Goal: Task Accomplishment & Management: Complete application form

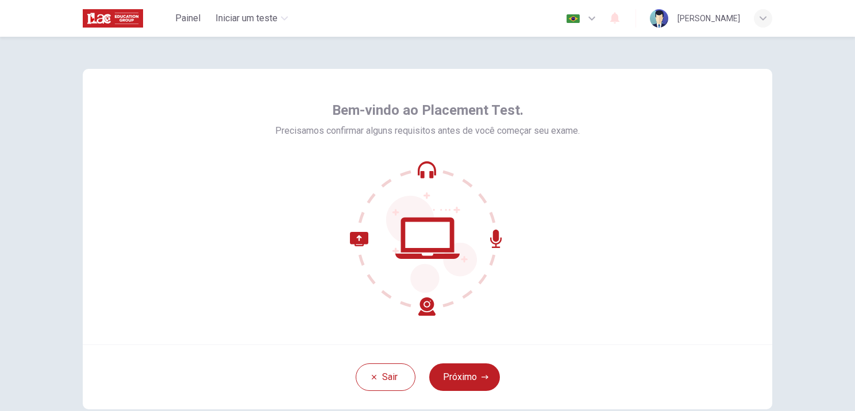
scroll to position [57, 0]
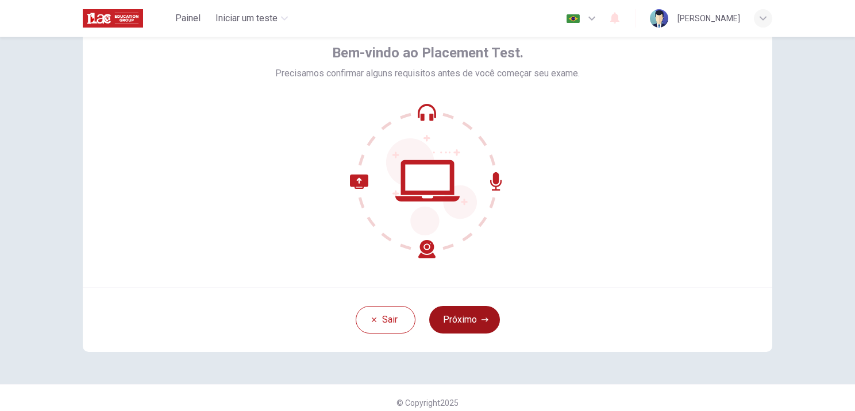
click at [472, 315] on button "Próximo" at bounding box center [464, 320] width 71 height 28
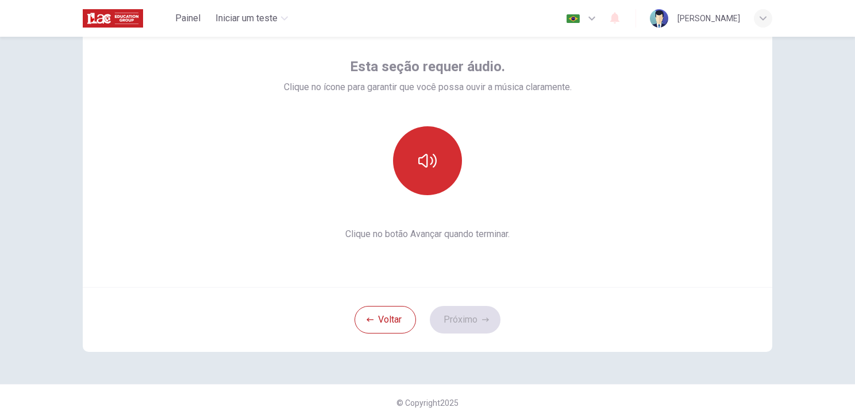
click at [422, 159] on icon "button" at bounding box center [427, 161] width 18 height 18
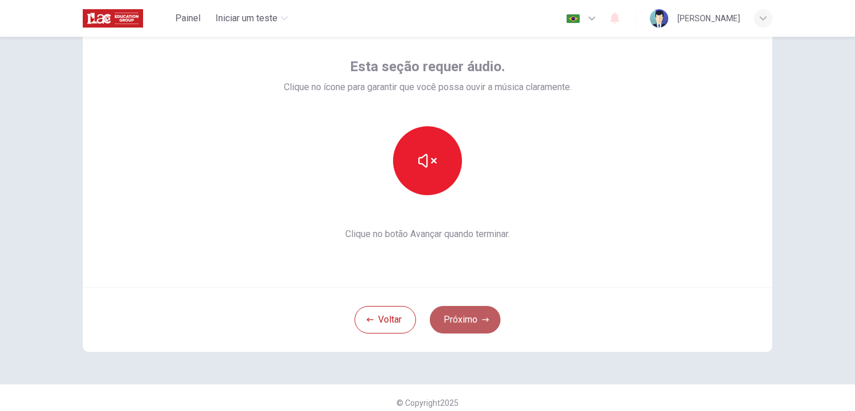
click at [460, 318] on button "Próximo" at bounding box center [465, 320] width 71 height 28
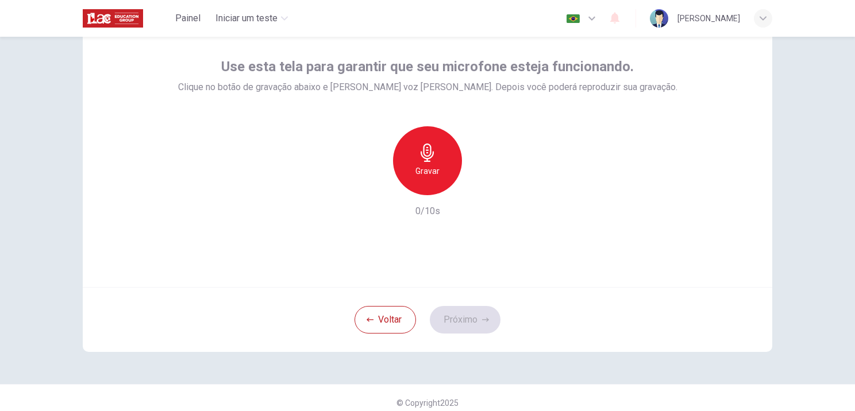
click at [425, 168] on h6 "Gravar" at bounding box center [427, 171] width 24 height 14
click at [476, 191] on icon "button" at bounding box center [479, 185] width 11 height 11
click at [371, 184] on icon "button" at bounding box center [374, 186] width 7 height 7
click at [435, 172] on h6 "Gravar" at bounding box center [427, 171] width 24 height 14
click at [483, 322] on icon "button" at bounding box center [485, 320] width 7 height 7
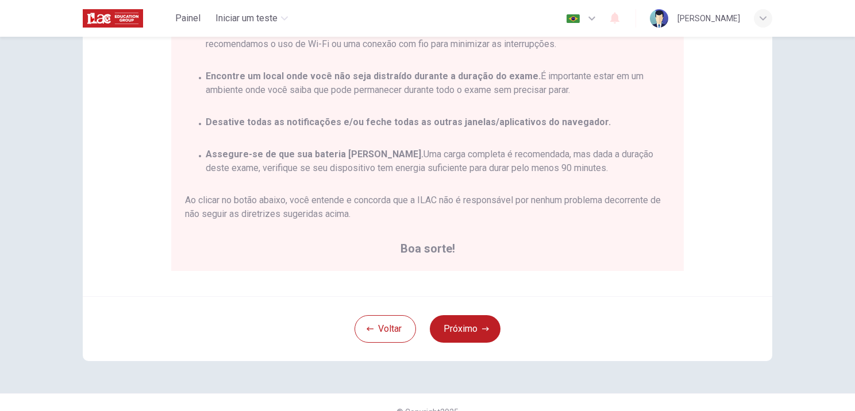
scroll to position [227, 0]
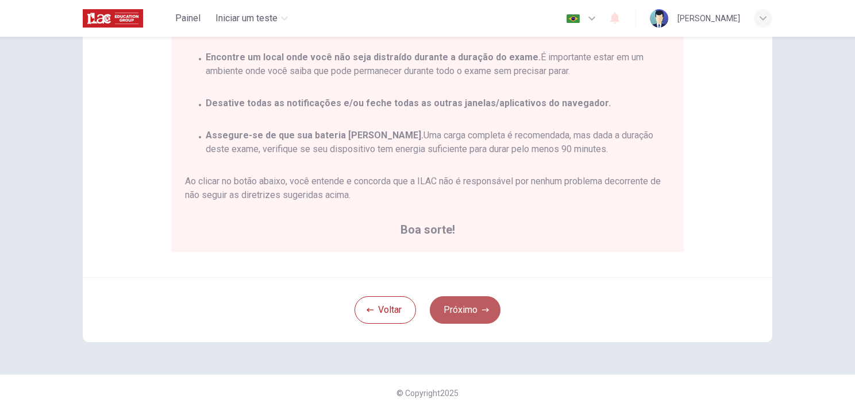
click at [483, 310] on icon "button" at bounding box center [485, 310] width 7 height 7
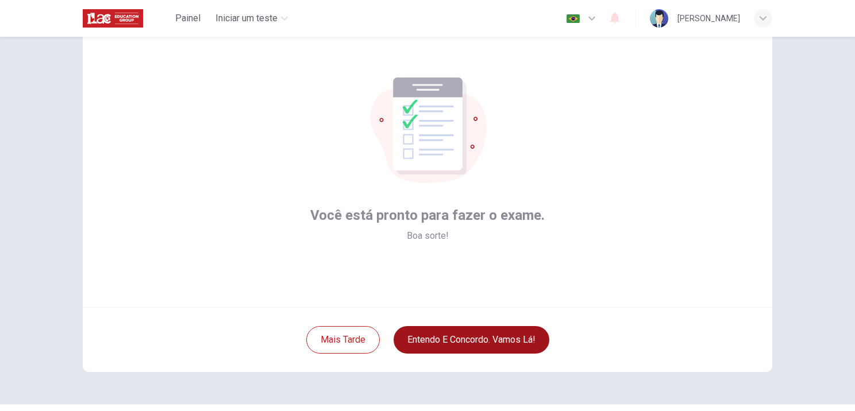
scroll to position [9, 0]
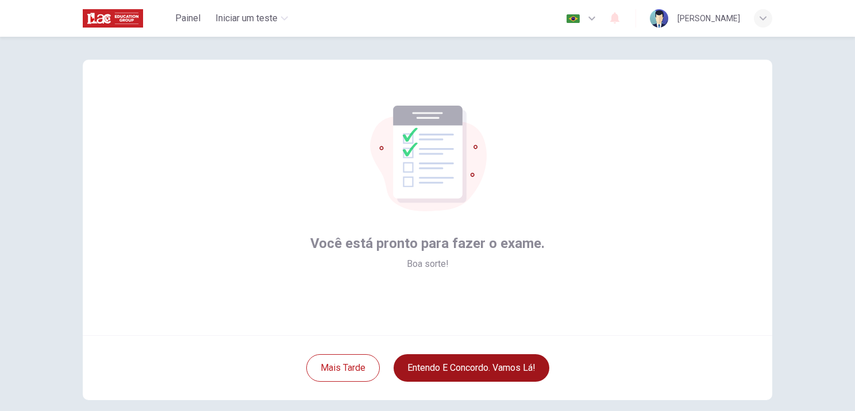
click at [500, 368] on button "Entendo e concordo. Vamos lá!" at bounding box center [471, 368] width 156 height 28
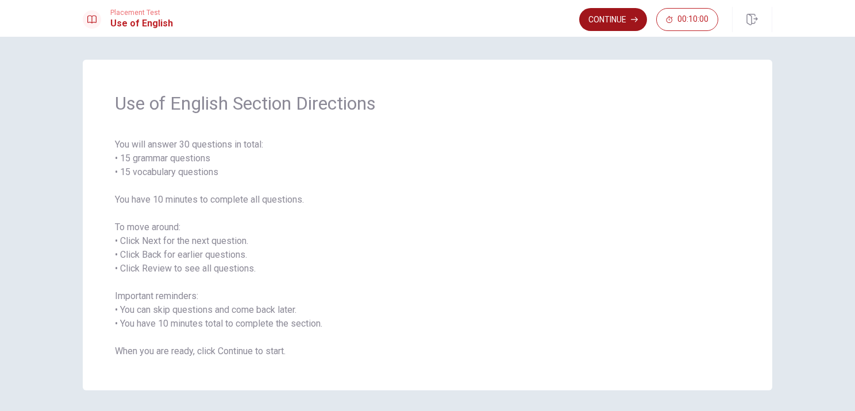
click at [623, 25] on button "Continue" at bounding box center [613, 19] width 68 height 23
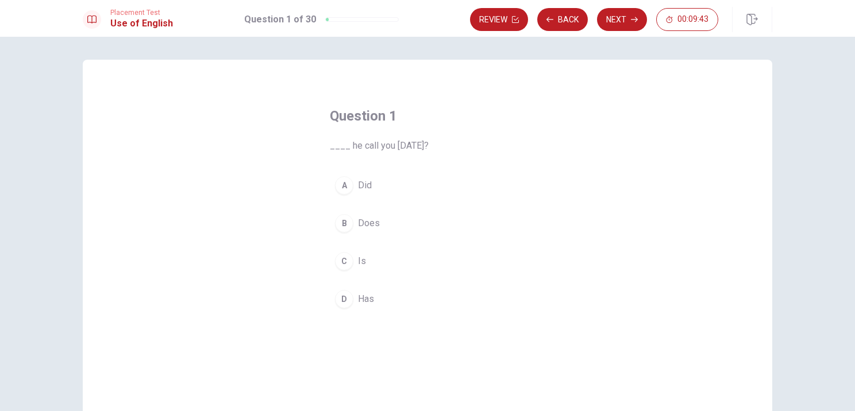
click at [342, 221] on div "B" at bounding box center [344, 223] width 18 height 18
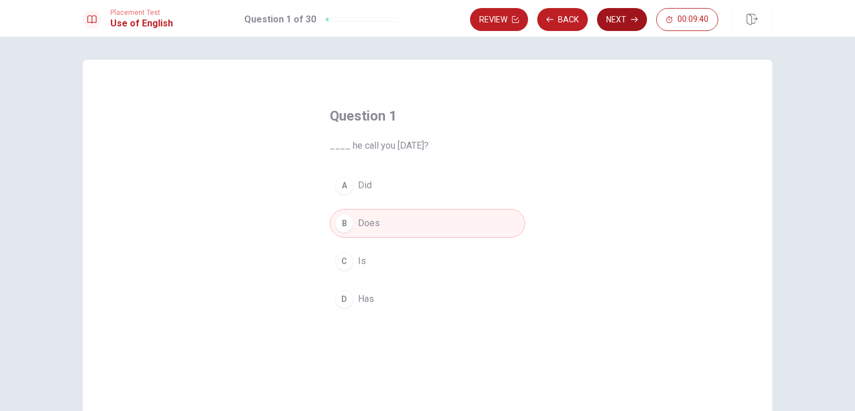
click at [631, 17] on icon "button" at bounding box center [634, 19] width 7 height 7
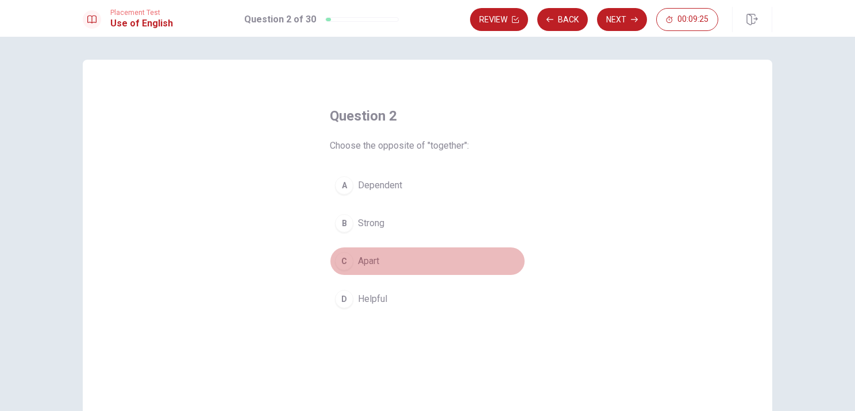
click at [340, 265] on div "C" at bounding box center [344, 261] width 18 height 18
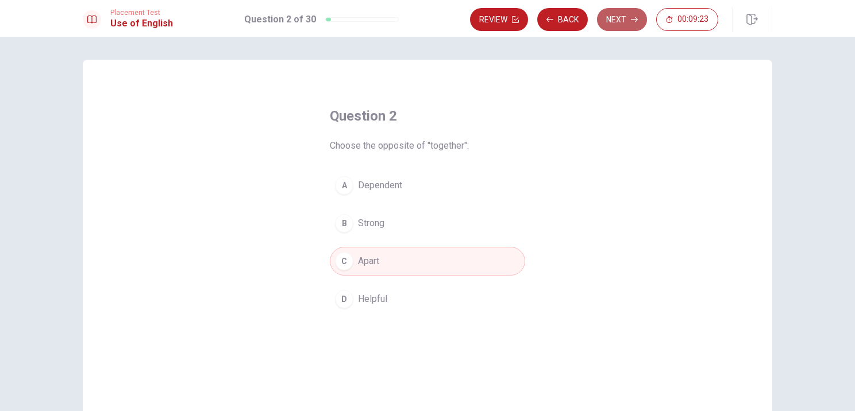
click at [624, 21] on button "Next" at bounding box center [622, 19] width 50 height 23
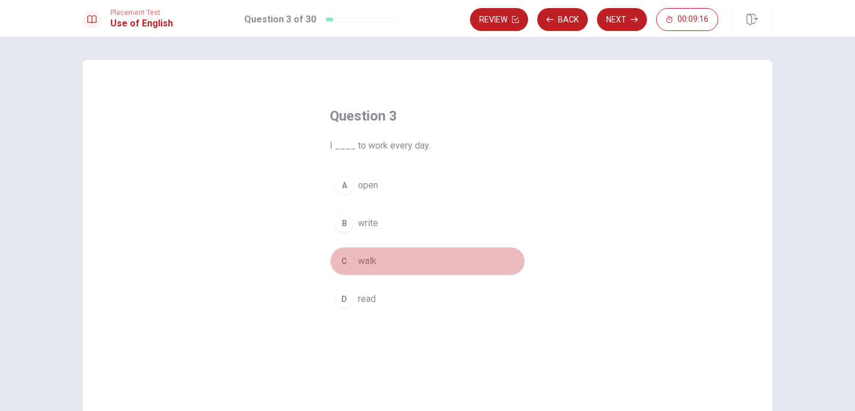
click at [340, 257] on div "C" at bounding box center [344, 261] width 18 height 18
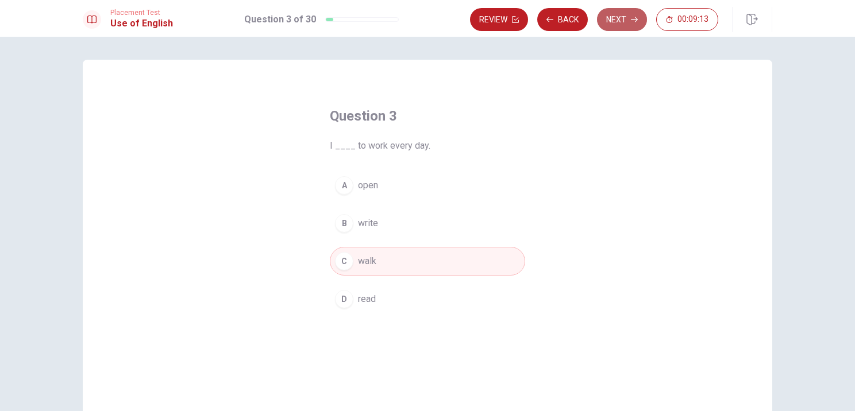
click at [622, 25] on button "Next" at bounding box center [622, 19] width 50 height 23
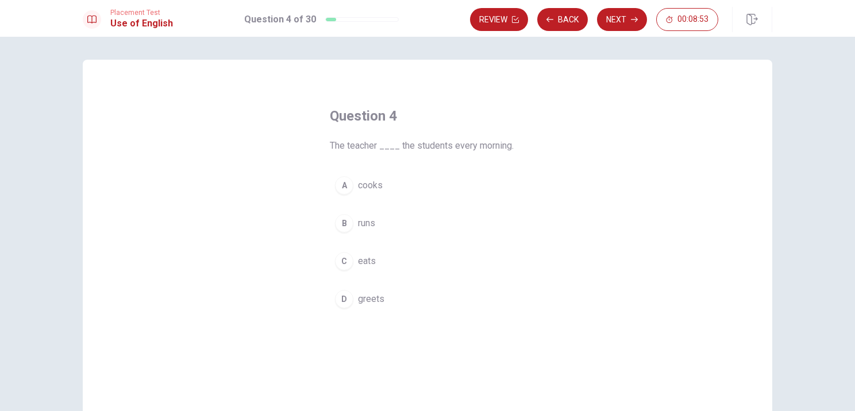
click at [336, 301] on div "D" at bounding box center [344, 299] width 18 height 18
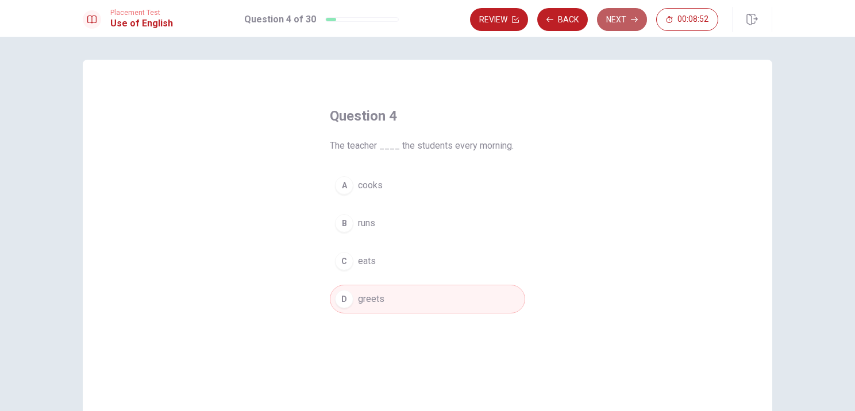
click at [617, 13] on button "Next" at bounding box center [622, 19] width 50 height 23
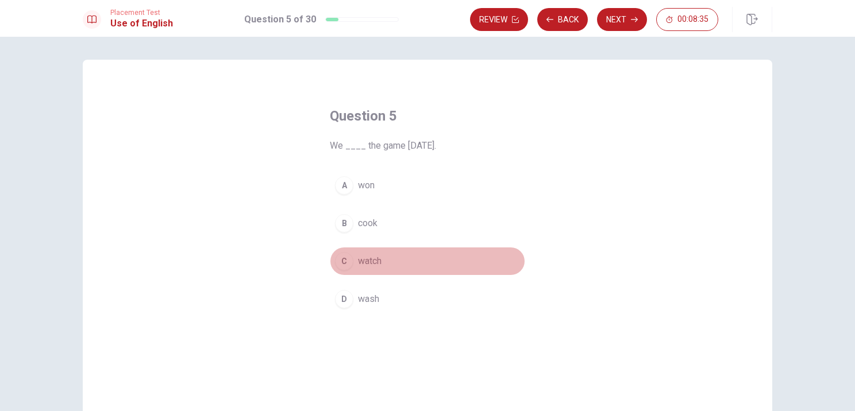
click at [340, 265] on div "C" at bounding box center [344, 261] width 18 height 18
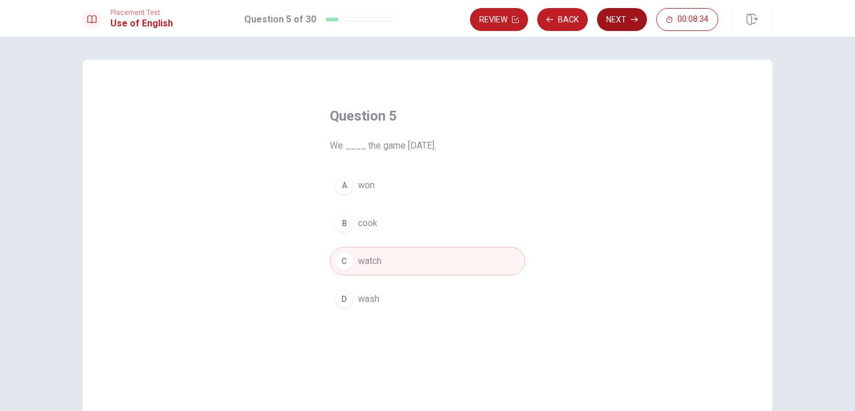
click at [634, 17] on icon "button" at bounding box center [634, 19] width 7 height 7
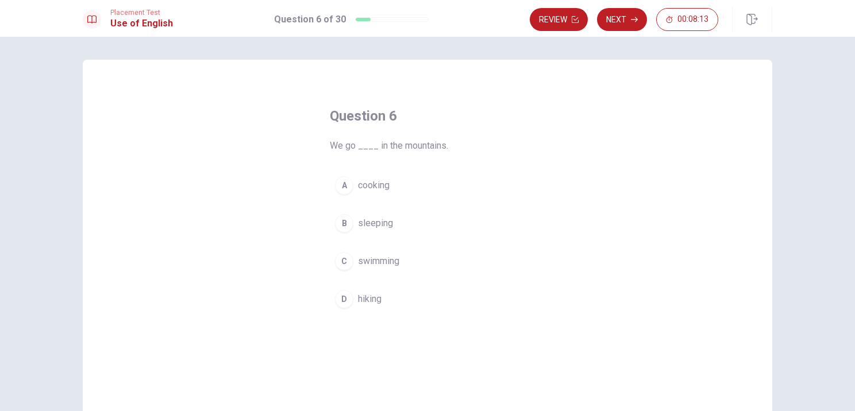
click at [341, 299] on div "D" at bounding box center [344, 299] width 18 height 18
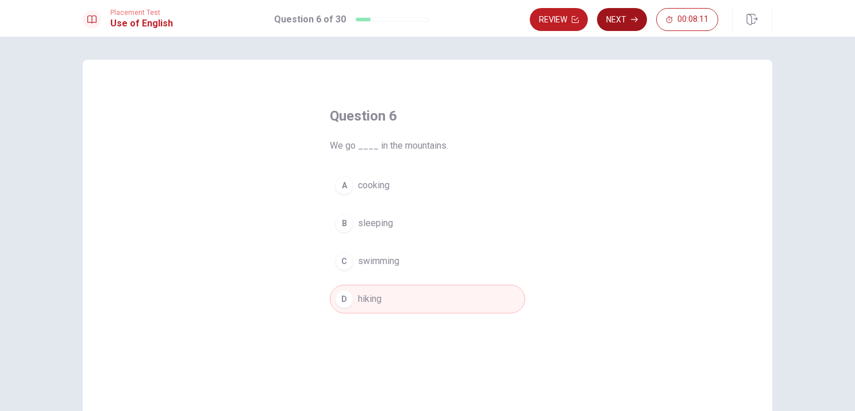
click at [610, 11] on button "Next" at bounding box center [622, 19] width 50 height 23
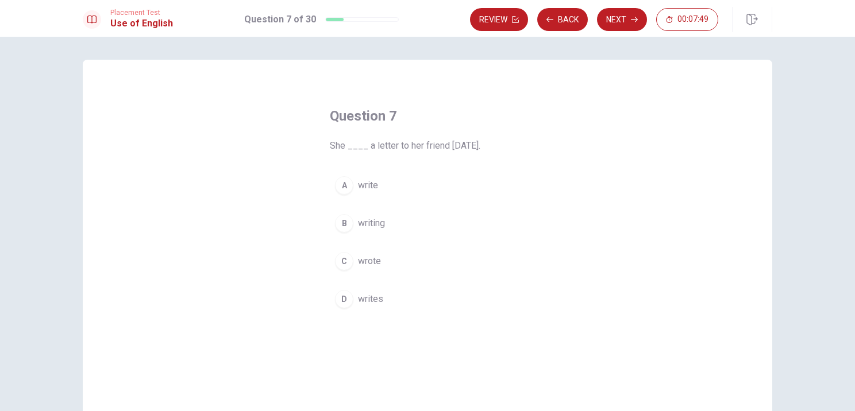
click at [346, 296] on div "D" at bounding box center [344, 299] width 18 height 18
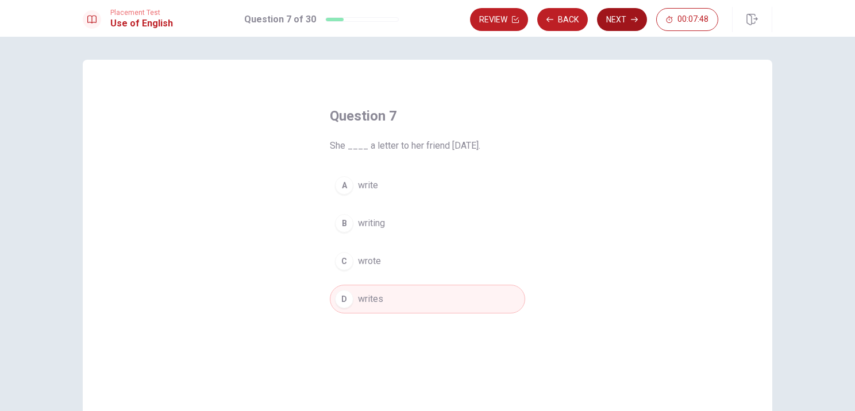
click at [628, 21] on button "Next" at bounding box center [622, 19] width 50 height 23
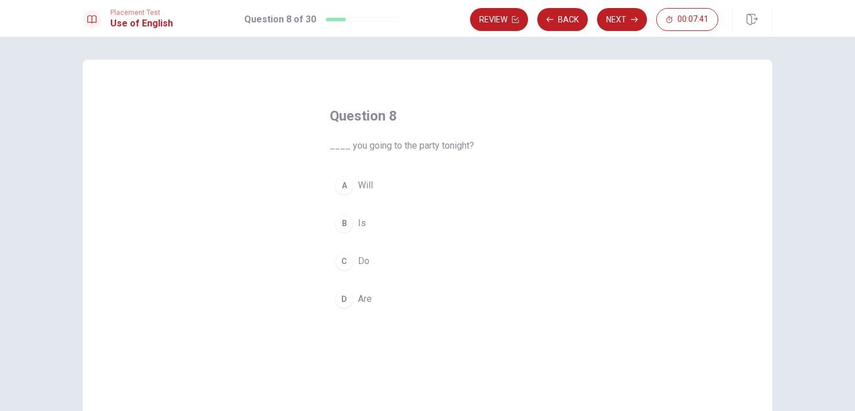
click at [337, 260] on div "C" at bounding box center [344, 261] width 18 height 18
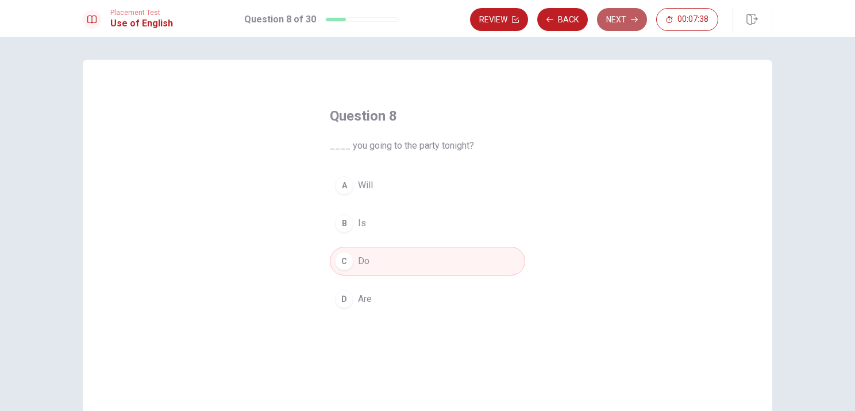
click at [611, 16] on button "Next" at bounding box center [622, 19] width 50 height 23
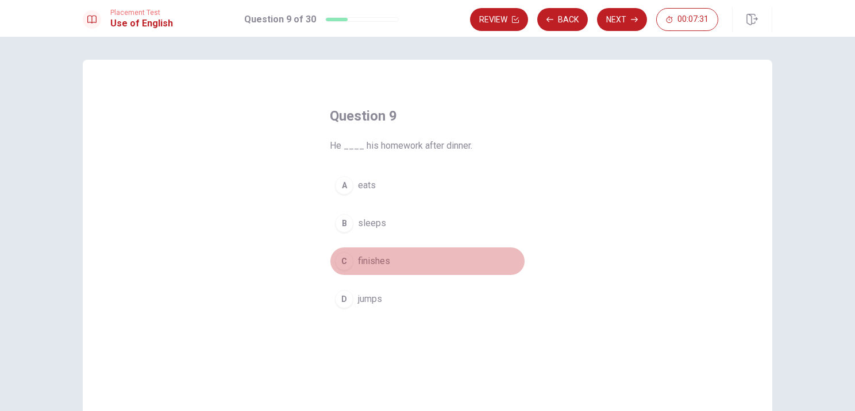
click at [344, 257] on div "C" at bounding box center [344, 261] width 18 height 18
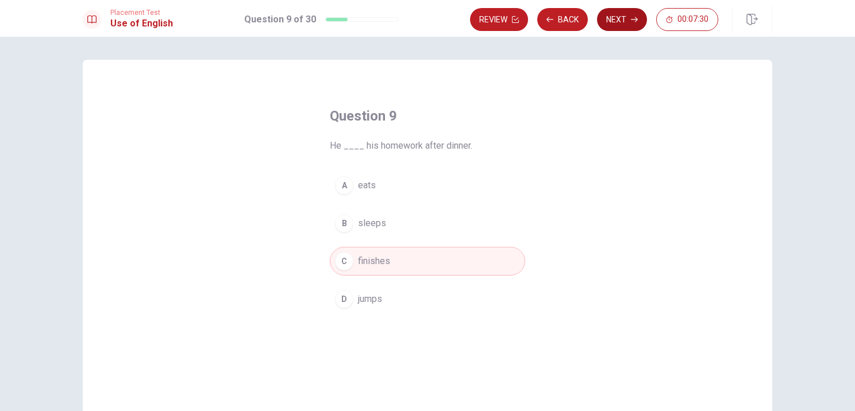
click at [628, 21] on button "Next" at bounding box center [622, 19] width 50 height 23
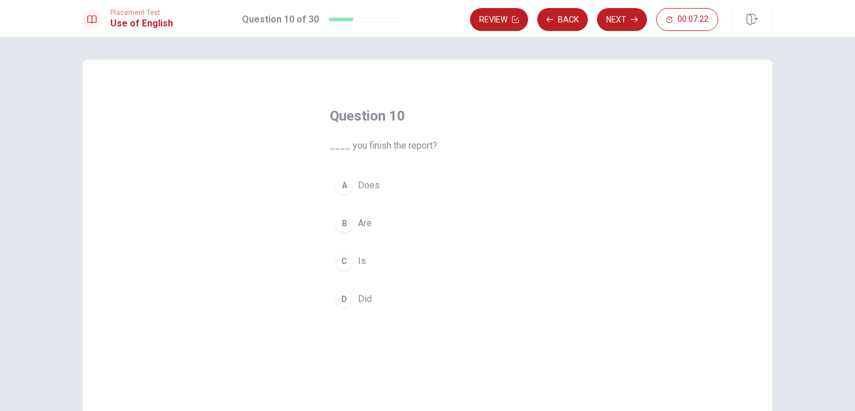
click at [338, 296] on div "D" at bounding box center [344, 299] width 18 height 18
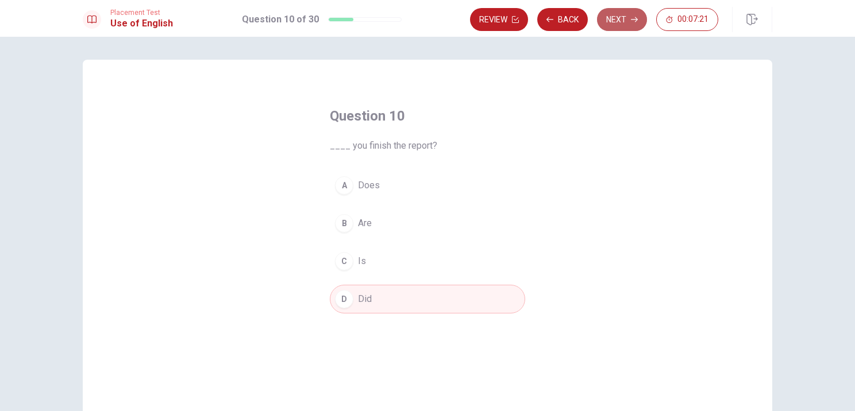
click at [609, 14] on button "Next" at bounding box center [622, 19] width 50 height 23
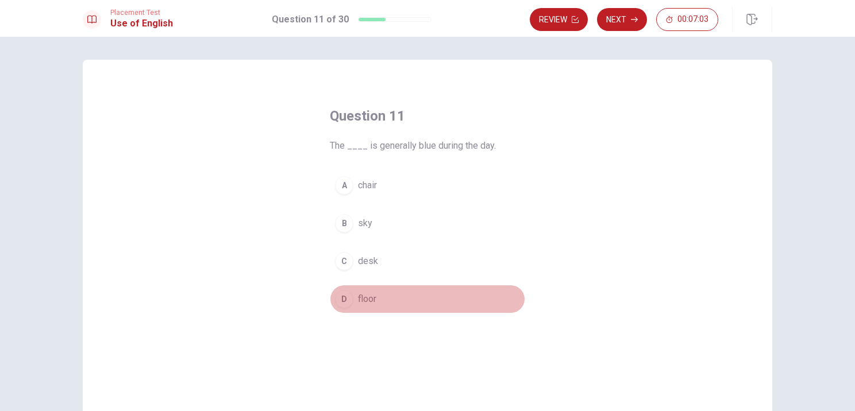
click at [345, 302] on div "D" at bounding box center [344, 299] width 18 height 18
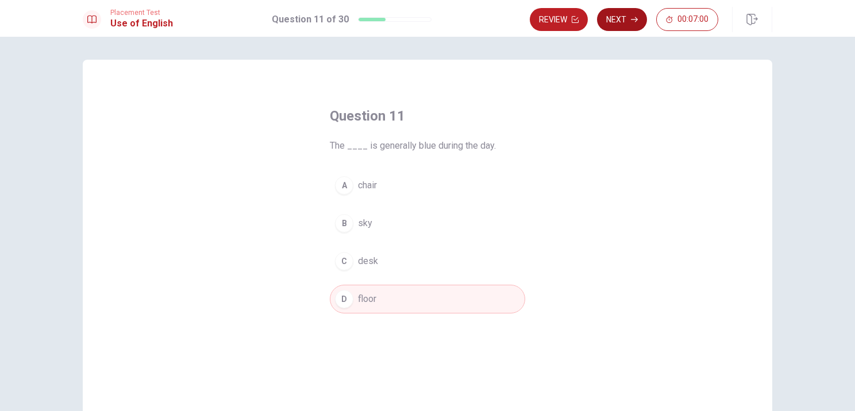
click at [624, 26] on button "Next" at bounding box center [622, 19] width 50 height 23
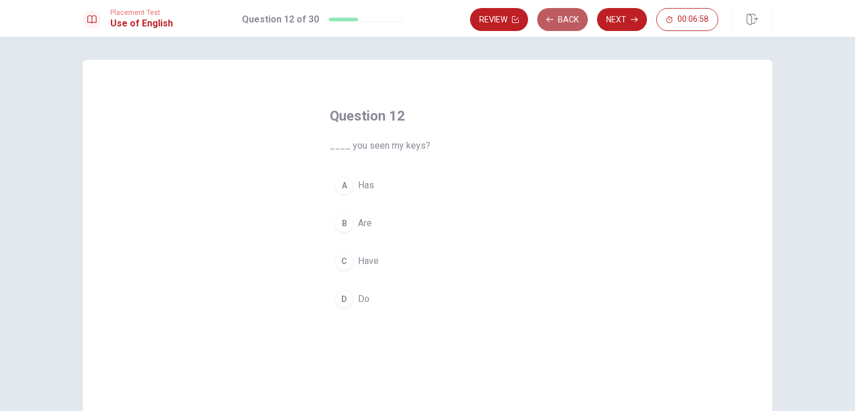
click at [558, 18] on button "Back" at bounding box center [562, 19] width 51 height 23
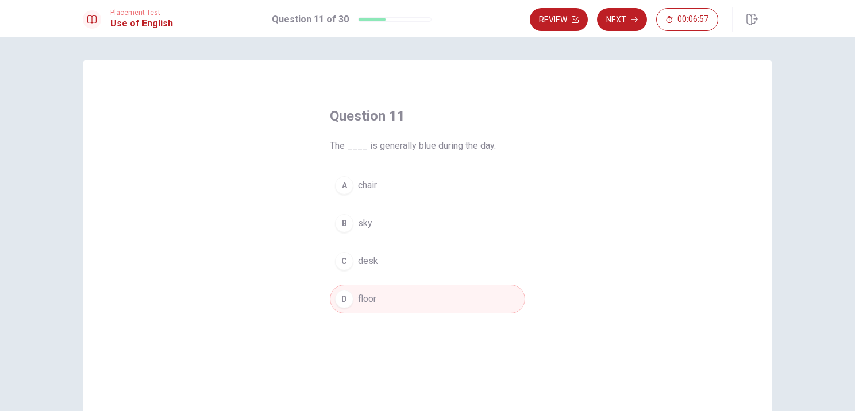
click at [366, 228] on span "sky" at bounding box center [365, 224] width 14 height 14
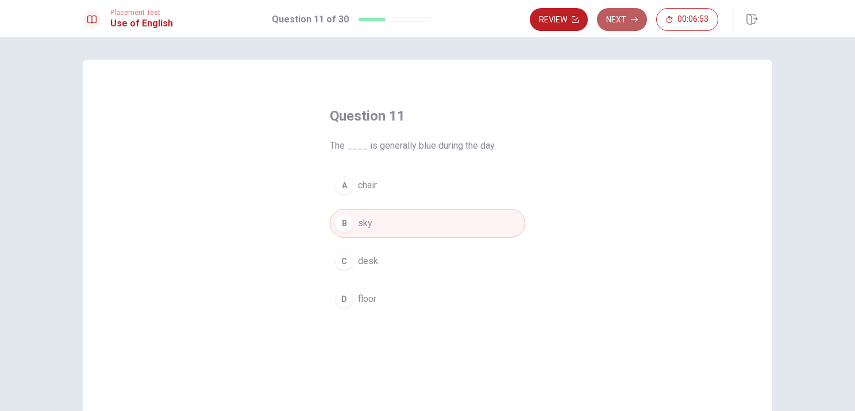
click at [634, 26] on button "Next" at bounding box center [622, 19] width 50 height 23
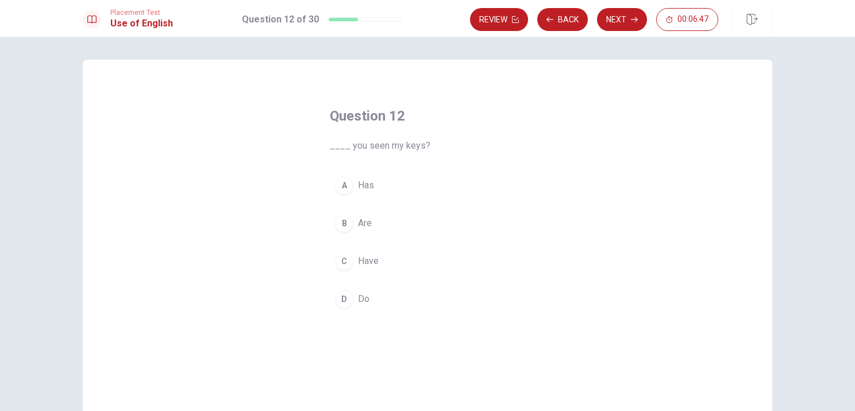
click at [338, 302] on div "D" at bounding box center [344, 299] width 18 height 18
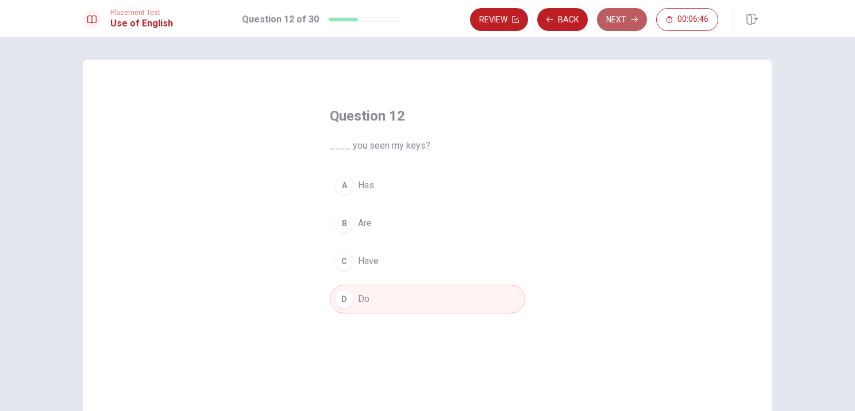
click at [606, 24] on button "Next" at bounding box center [622, 19] width 50 height 23
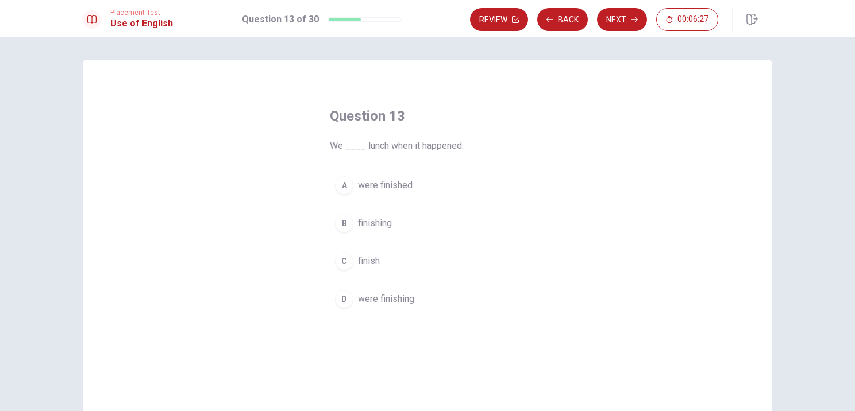
click at [348, 296] on div "D" at bounding box center [344, 299] width 18 height 18
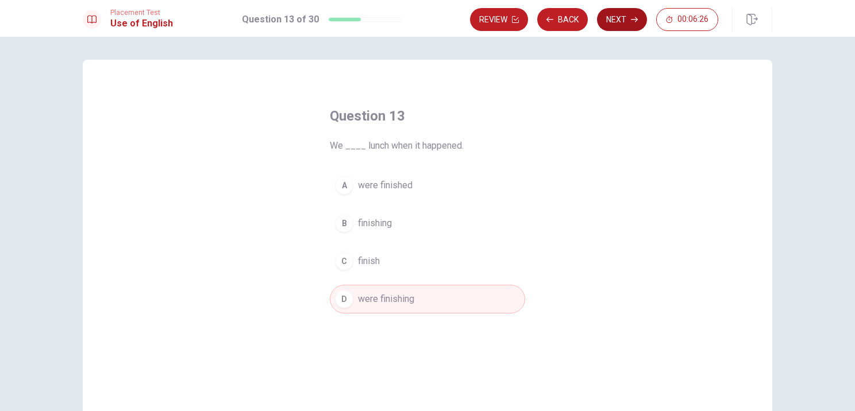
click at [625, 24] on button "Next" at bounding box center [622, 19] width 50 height 23
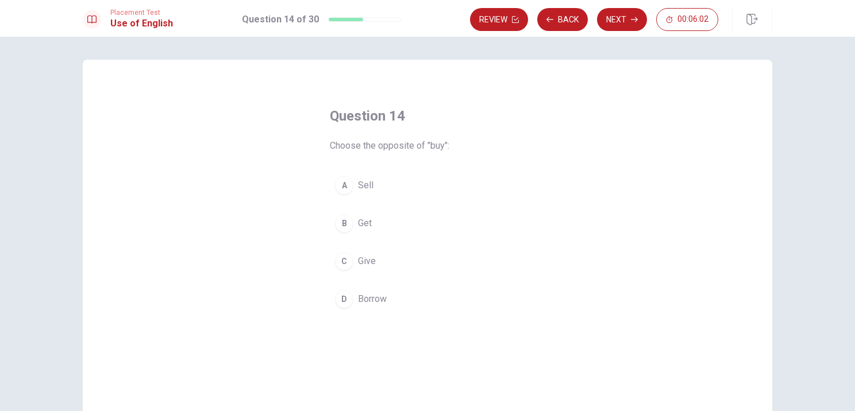
click at [339, 299] on div "D" at bounding box center [344, 299] width 18 height 18
click at [335, 184] on div "A" at bounding box center [344, 185] width 18 height 18
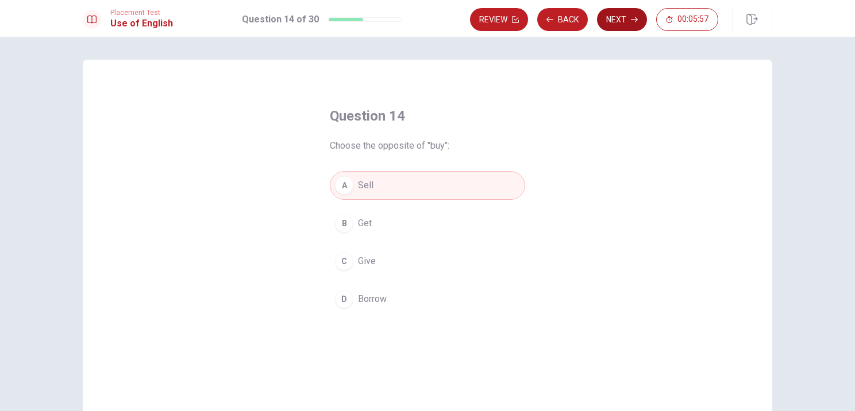
click at [609, 15] on button "Next" at bounding box center [622, 19] width 50 height 23
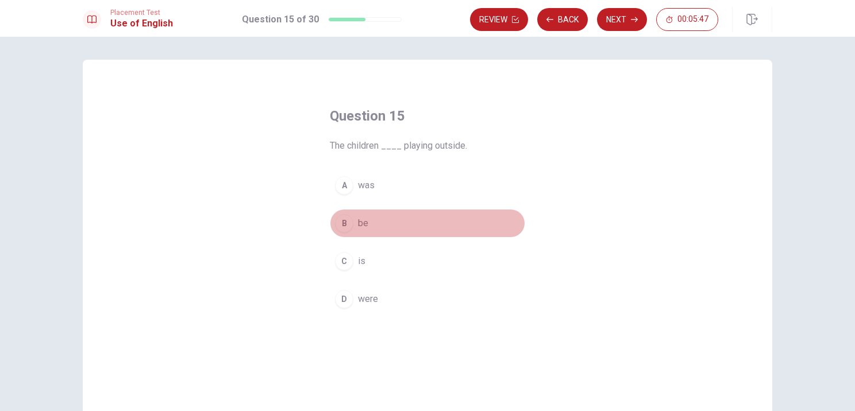
click at [335, 219] on div "B" at bounding box center [344, 223] width 18 height 18
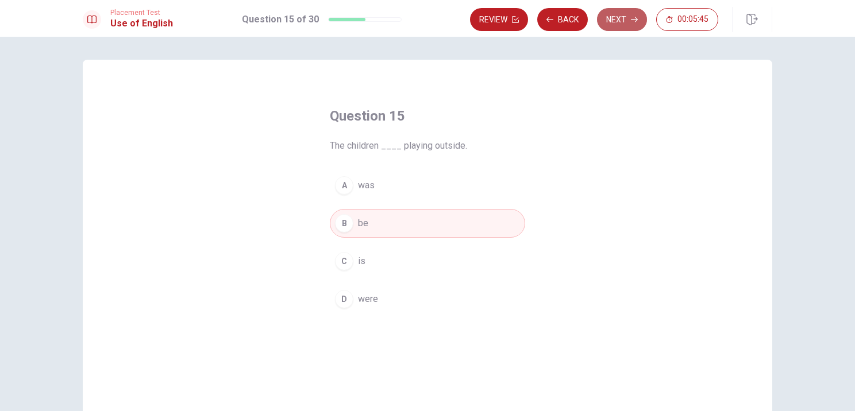
click at [615, 14] on button "Next" at bounding box center [622, 19] width 50 height 23
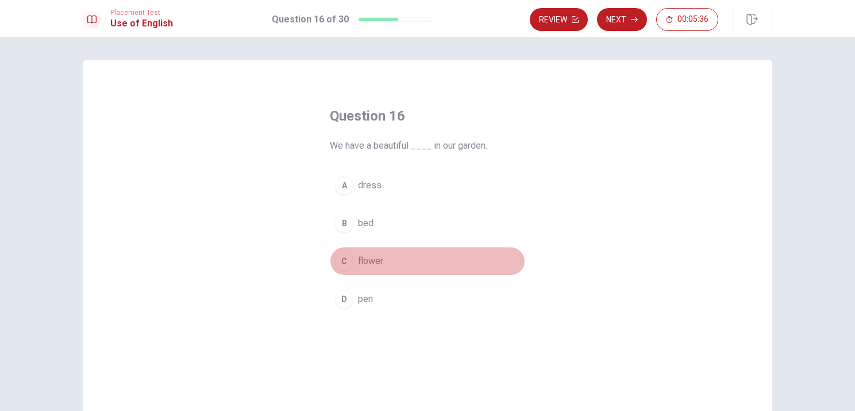
click at [337, 257] on div "C" at bounding box center [344, 261] width 18 height 18
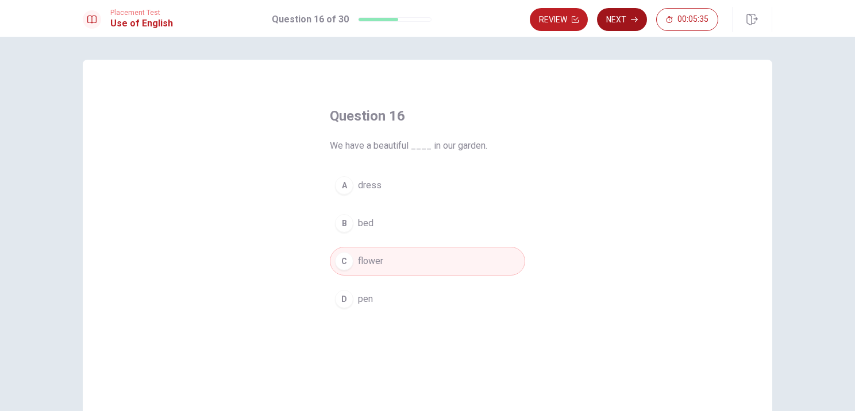
click at [615, 8] on button "Next" at bounding box center [622, 19] width 50 height 23
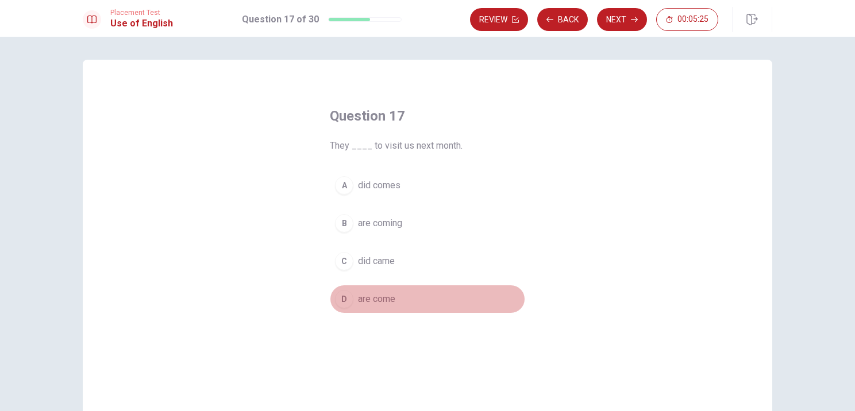
click at [341, 296] on div "D" at bounding box center [344, 299] width 18 height 18
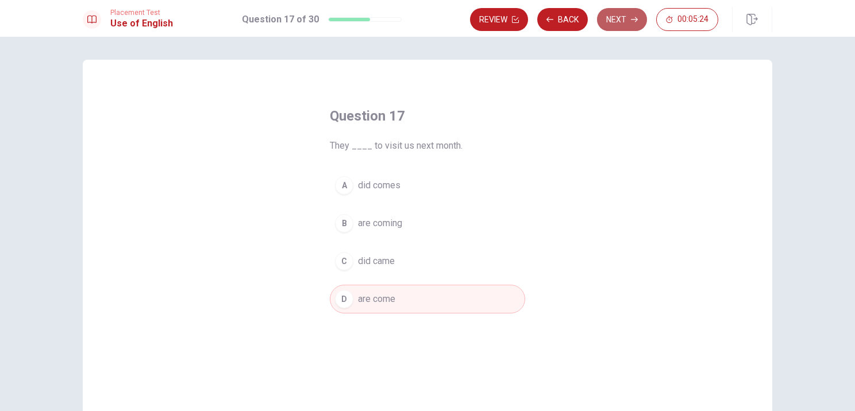
click at [626, 18] on button "Next" at bounding box center [622, 19] width 50 height 23
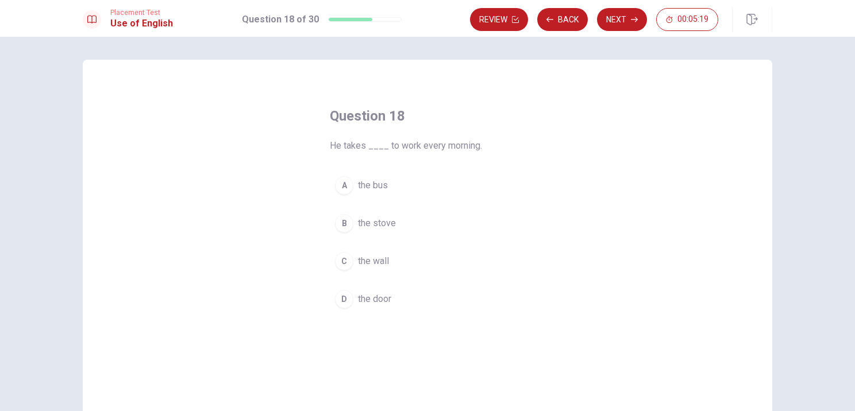
click at [341, 193] on div "A" at bounding box center [344, 185] width 18 height 18
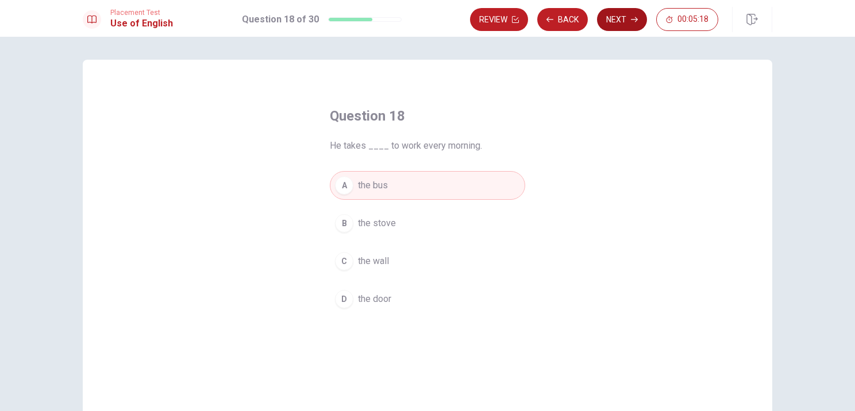
click at [631, 18] on icon "button" at bounding box center [634, 19] width 7 height 7
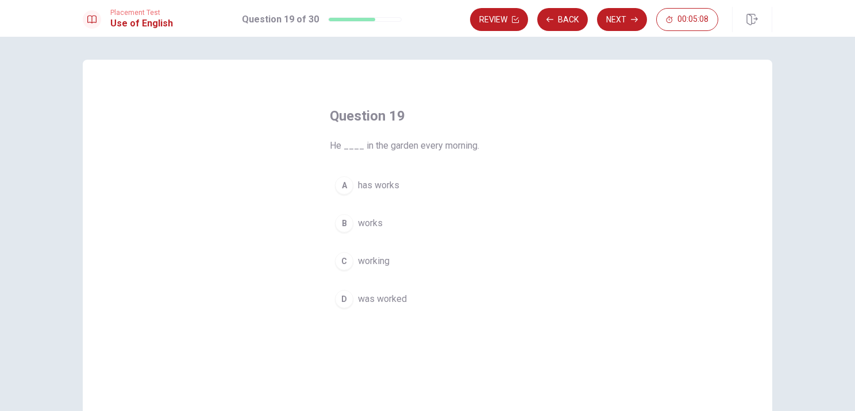
click at [335, 218] on div "B" at bounding box center [344, 223] width 18 height 18
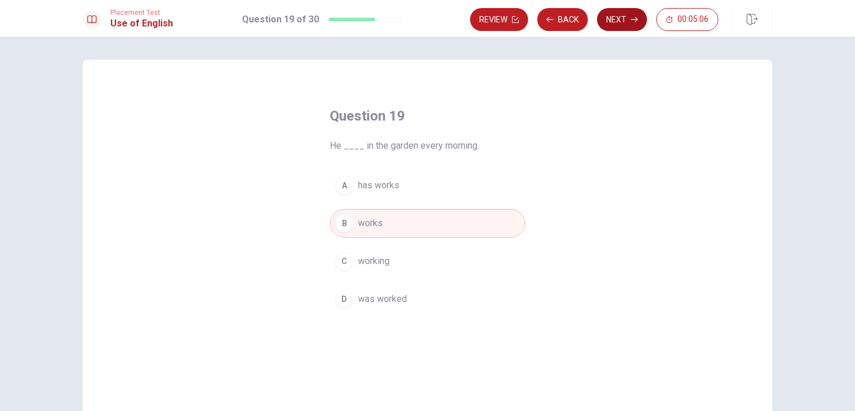
click at [634, 23] on button "Next" at bounding box center [622, 19] width 50 height 23
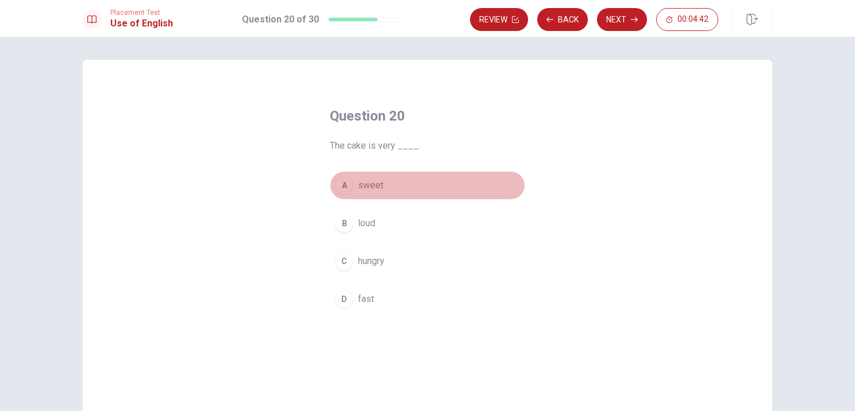
click at [343, 192] on div "A" at bounding box center [344, 185] width 18 height 18
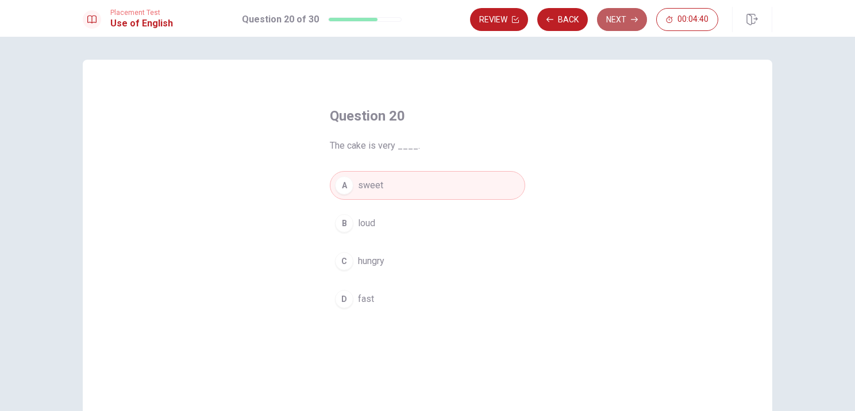
click at [639, 26] on button "Next" at bounding box center [622, 19] width 50 height 23
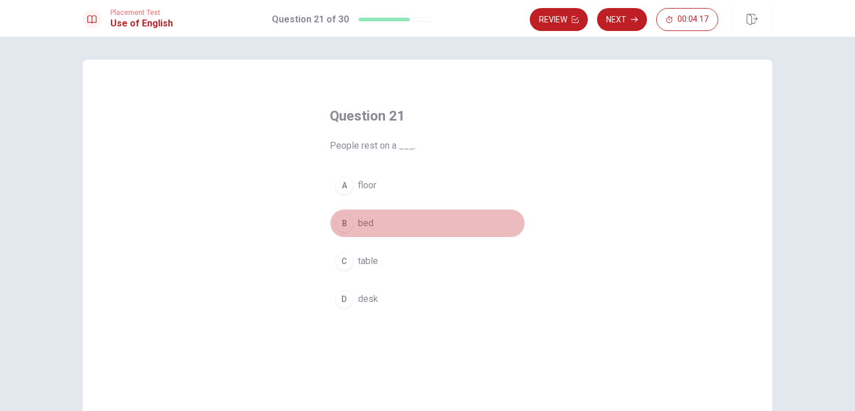
click at [342, 222] on div "B" at bounding box center [344, 223] width 18 height 18
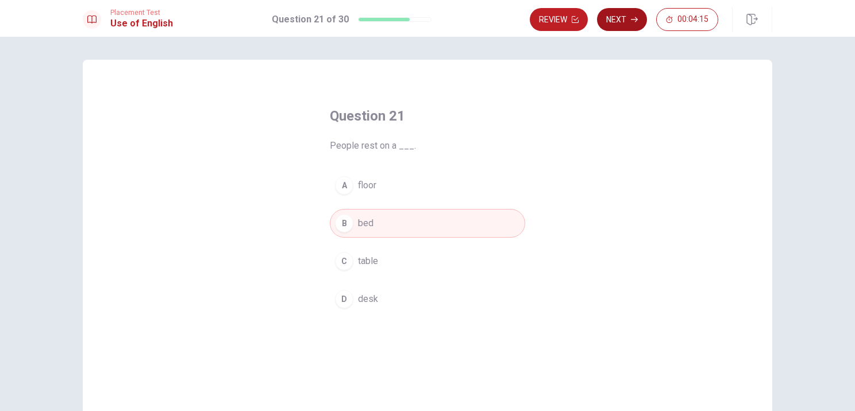
click at [639, 23] on button "Next" at bounding box center [622, 19] width 50 height 23
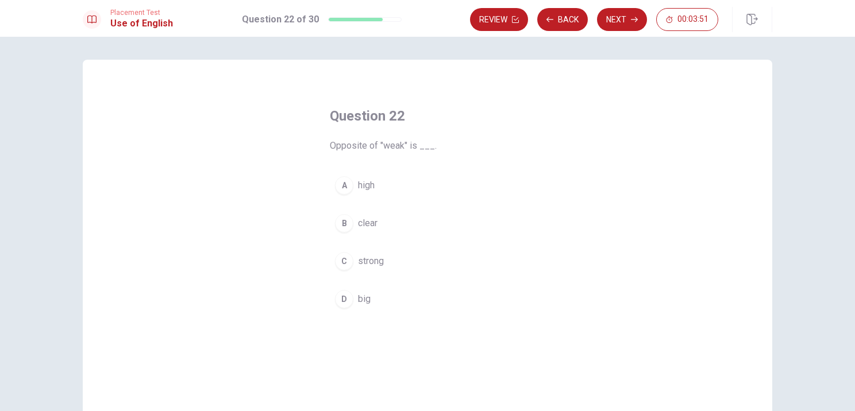
click at [341, 257] on div "C" at bounding box center [344, 261] width 18 height 18
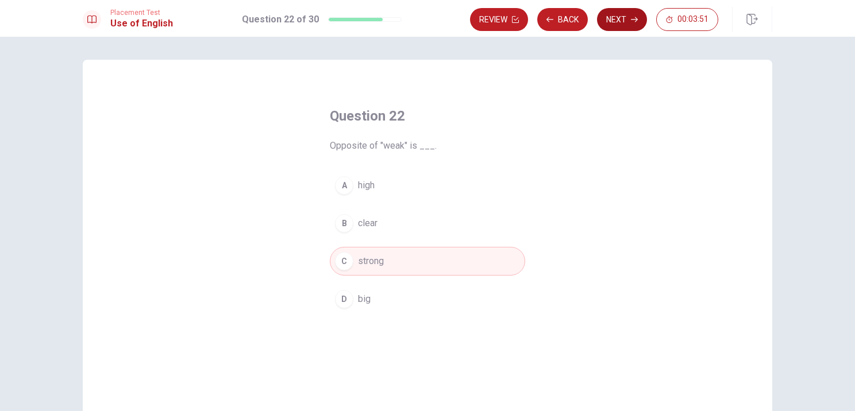
click at [620, 14] on button "Next" at bounding box center [622, 19] width 50 height 23
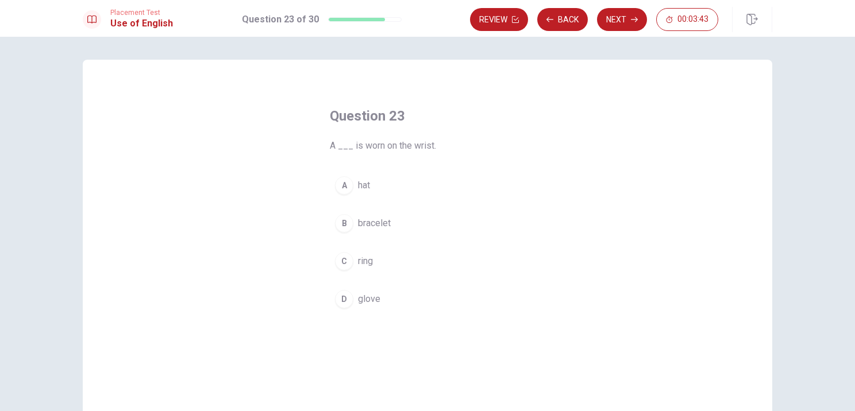
click at [342, 186] on div "A" at bounding box center [344, 185] width 18 height 18
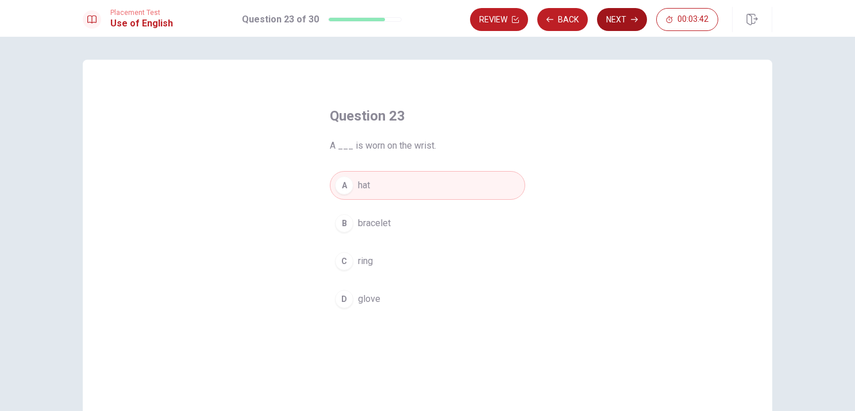
click at [625, 16] on button "Next" at bounding box center [622, 19] width 50 height 23
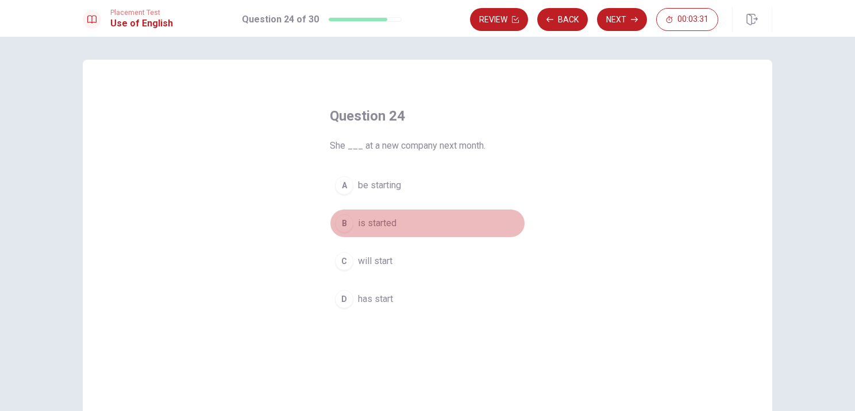
click at [346, 221] on div "B" at bounding box center [344, 223] width 18 height 18
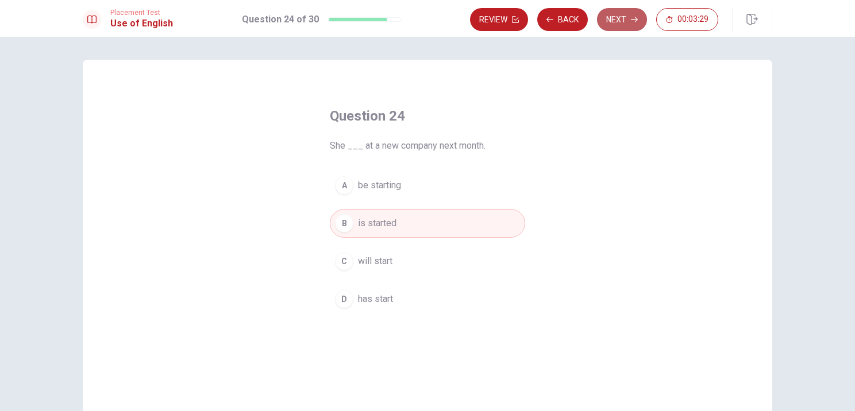
click at [619, 20] on button "Next" at bounding box center [622, 19] width 50 height 23
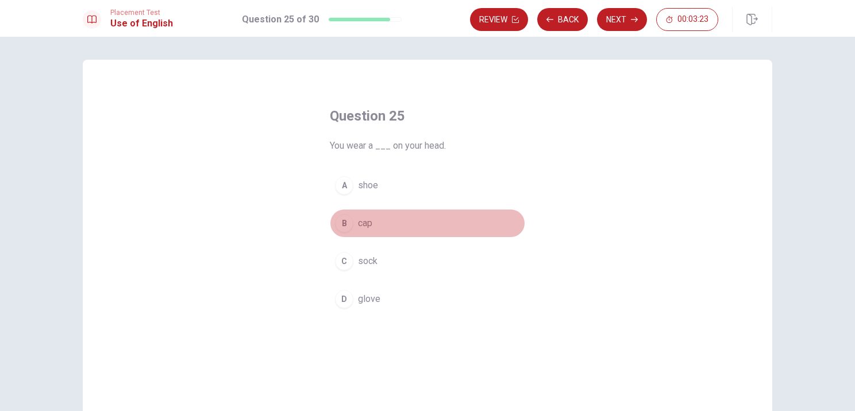
click at [339, 224] on div "B" at bounding box center [344, 223] width 18 height 18
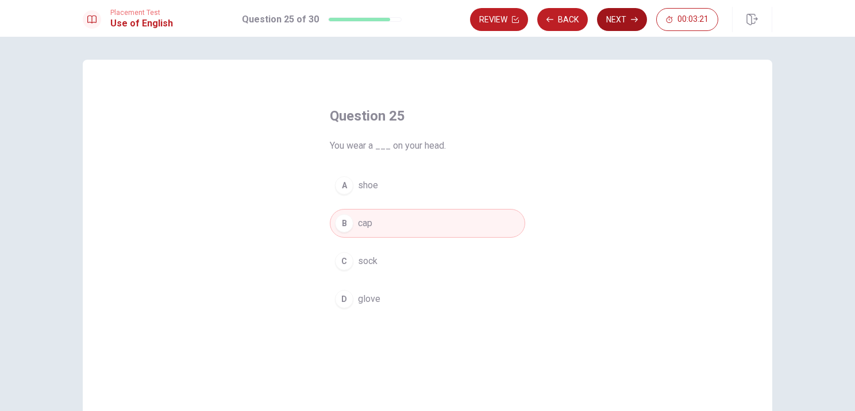
click at [624, 19] on button "Next" at bounding box center [622, 19] width 50 height 23
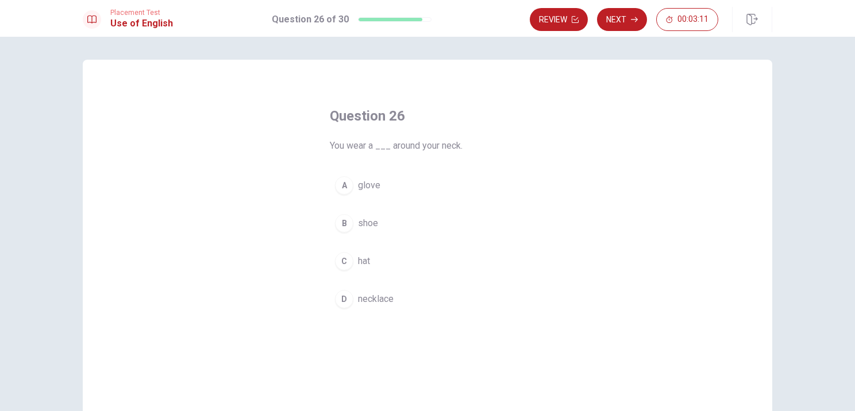
click at [339, 298] on div "D" at bounding box center [344, 299] width 18 height 18
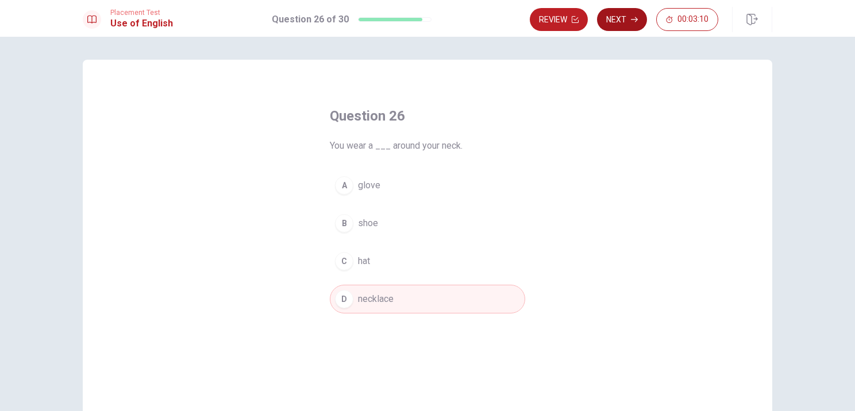
click at [636, 12] on button "Next" at bounding box center [622, 19] width 50 height 23
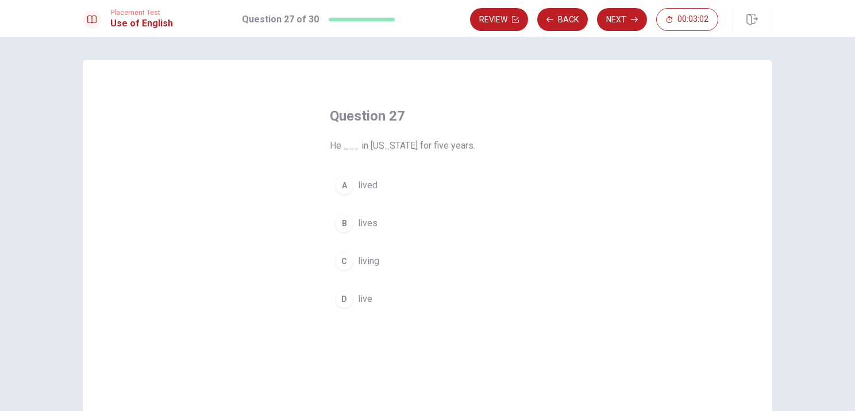
click at [341, 227] on div "B" at bounding box center [344, 223] width 18 height 18
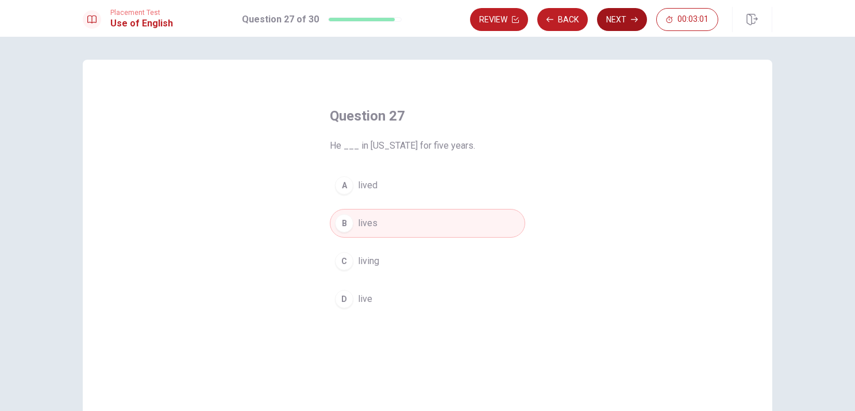
click at [620, 14] on button "Next" at bounding box center [622, 19] width 50 height 23
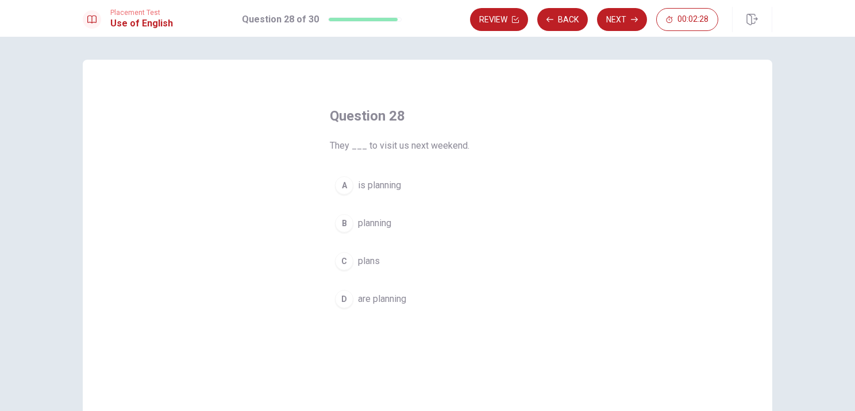
click at [349, 190] on button "A is planning" at bounding box center [427, 185] width 195 height 29
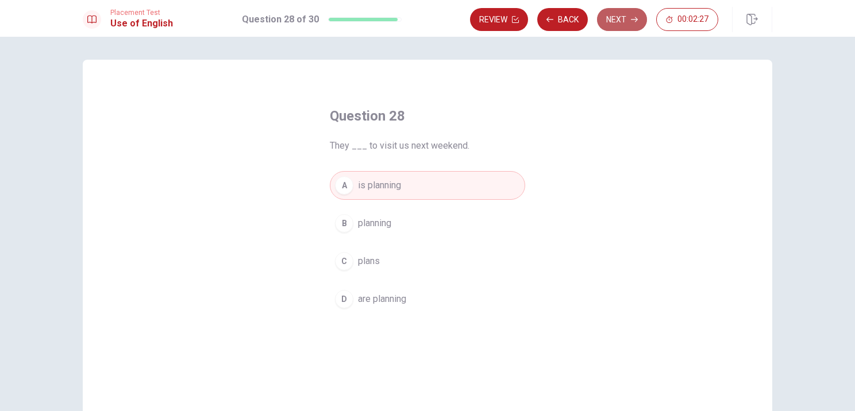
click at [628, 16] on button "Next" at bounding box center [622, 19] width 50 height 23
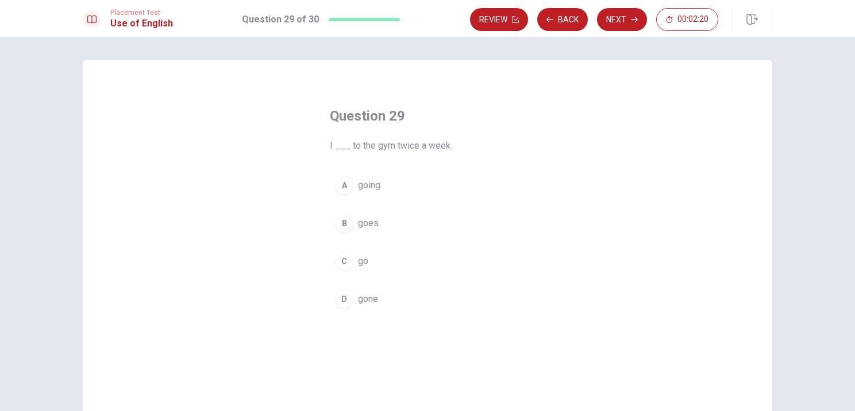
click at [335, 223] on div "B" at bounding box center [344, 223] width 18 height 18
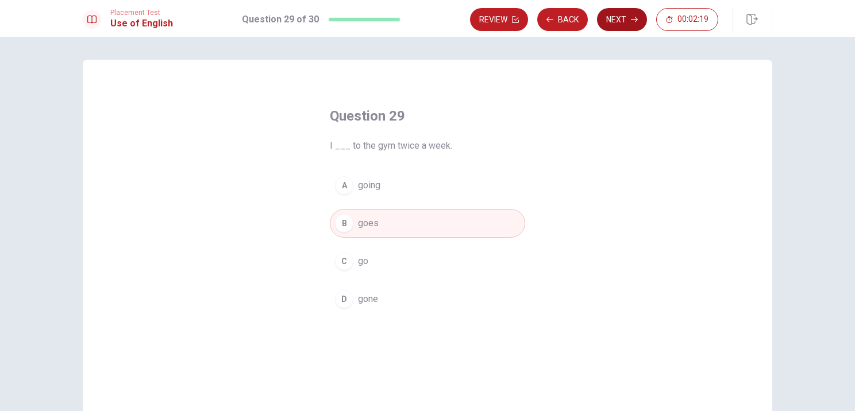
click at [630, 18] on button "Next" at bounding box center [622, 19] width 50 height 23
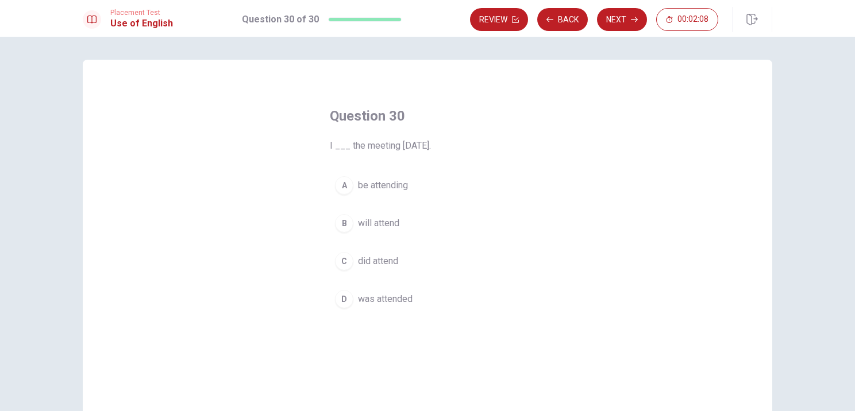
click at [340, 227] on div "B" at bounding box center [344, 223] width 18 height 18
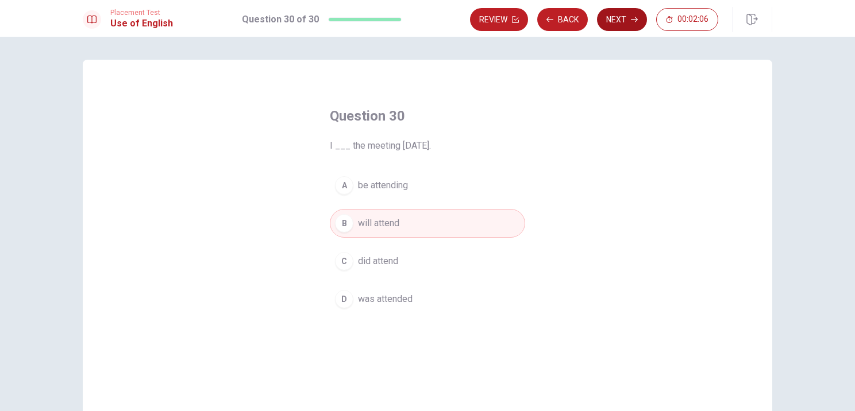
click at [623, 19] on button "Next" at bounding box center [622, 19] width 50 height 23
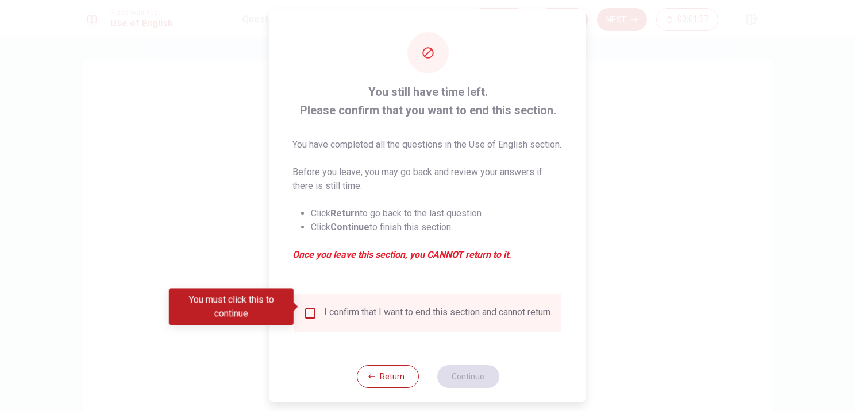
scroll to position [30, 0]
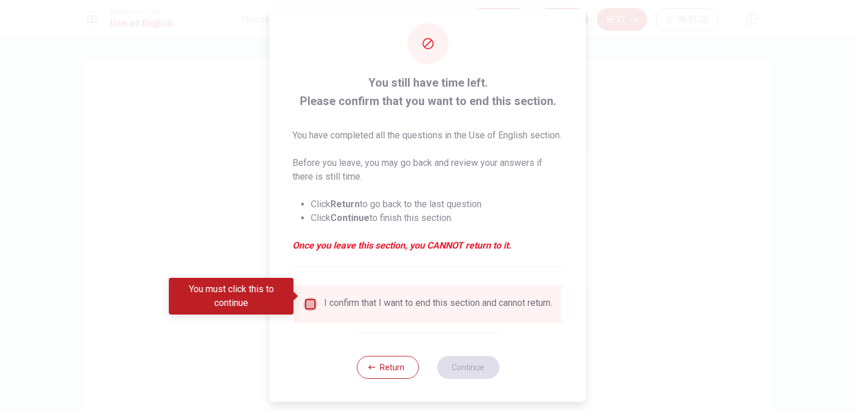
click at [304, 298] on input "You must click this to continue" at bounding box center [310, 305] width 14 height 14
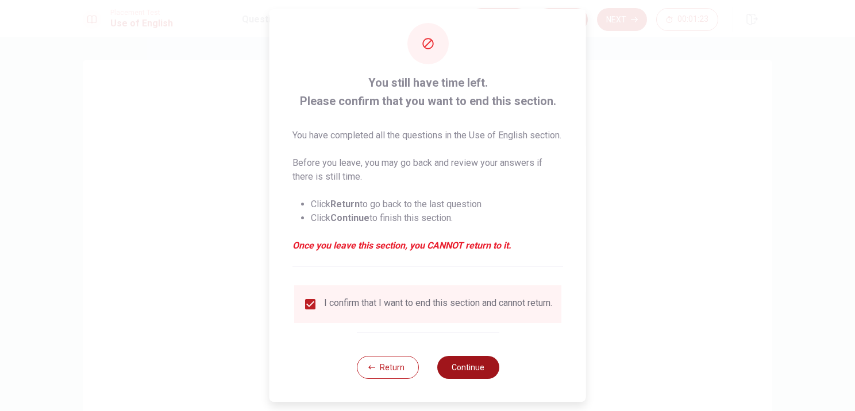
click at [476, 378] on button "Continue" at bounding box center [468, 367] width 62 height 23
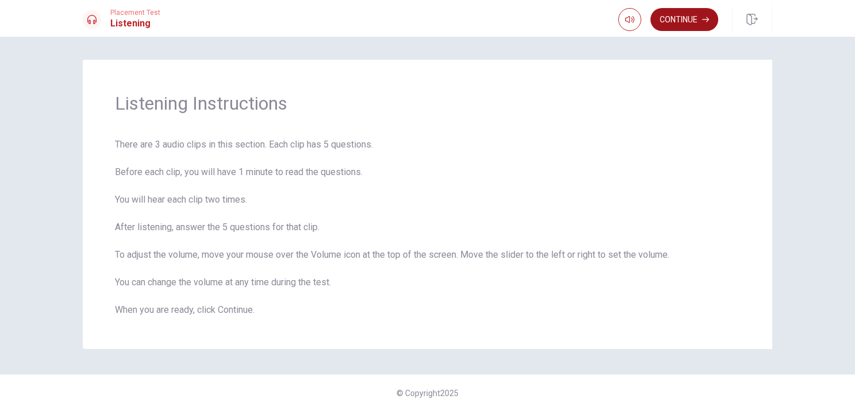
click at [693, 21] on button "Continue" at bounding box center [684, 19] width 68 height 23
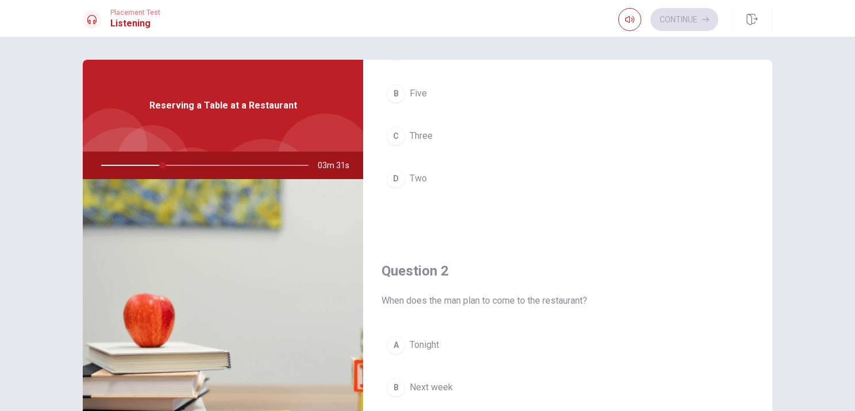
scroll to position [0, 0]
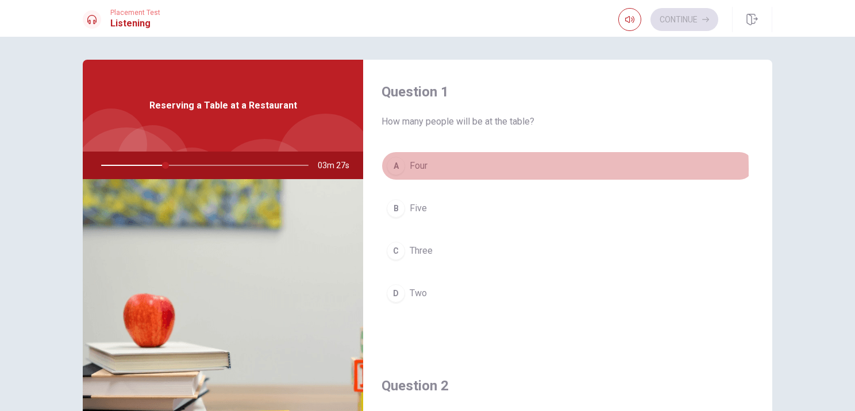
drag, startPoint x: 392, startPoint y: 169, endPoint x: 464, endPoint y: 190, distance: 74.0
click at [392, 169] on div "A" at bounding box center [396, 166] width 18 height 18
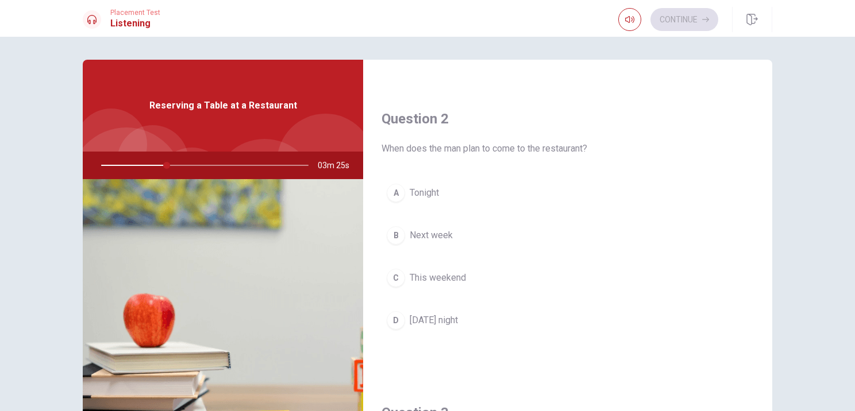
scroll to position [287, 0]
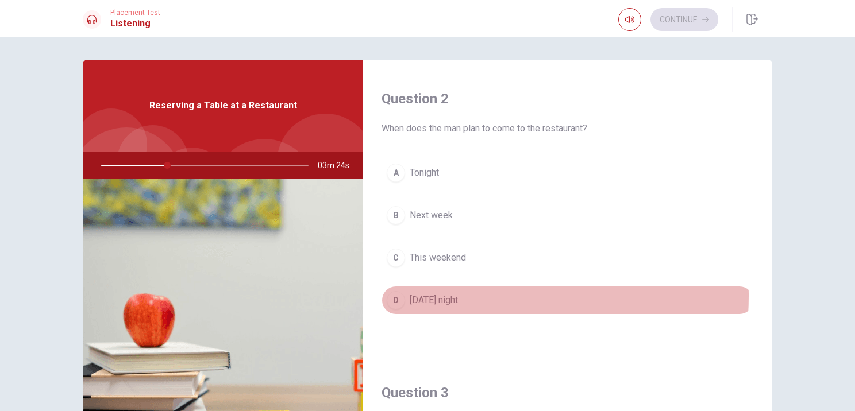
drag, startPoint x: 458, startPoint y: 295, endPoint x: 488, endPoint y: 285, distance: 31.3
click at [458, 295] on span "[DATE] night" at bounding box center [434, 301] width 48 height 14
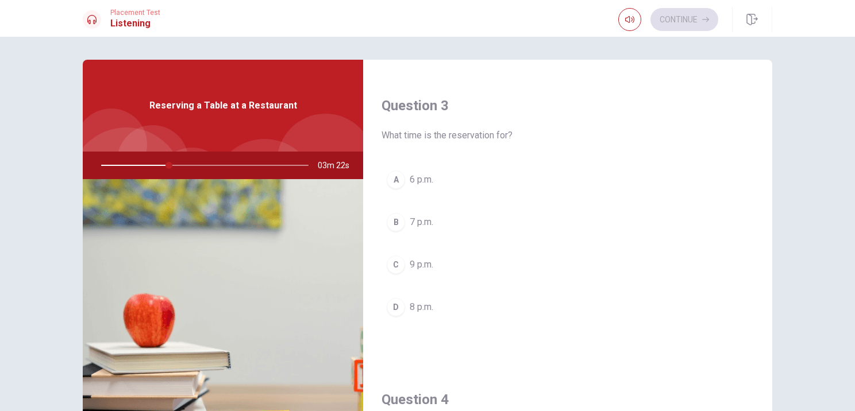
scroll to position [632, 0]
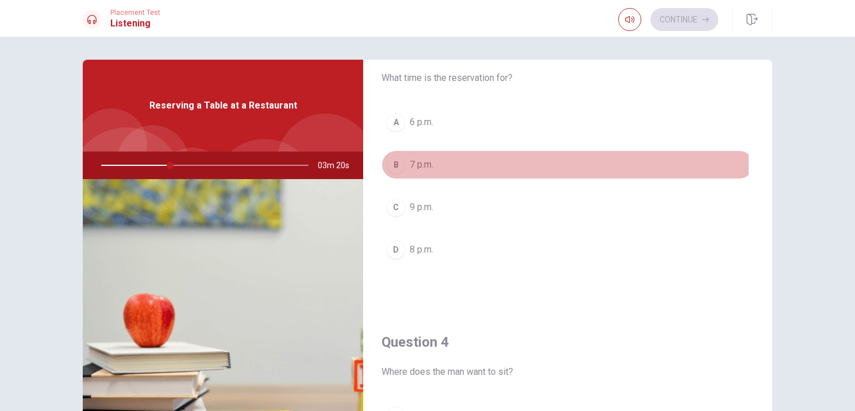
click at [391, 163] on div "B" at bounding box center [396, 165] width 18 height 18
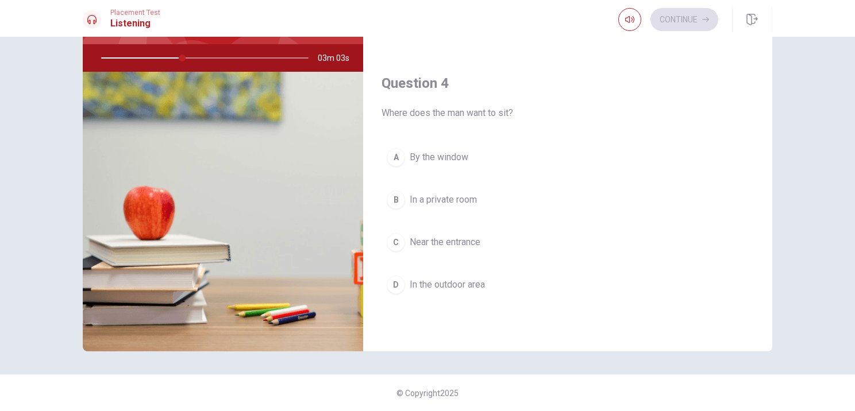
scroll to position [779, 0]
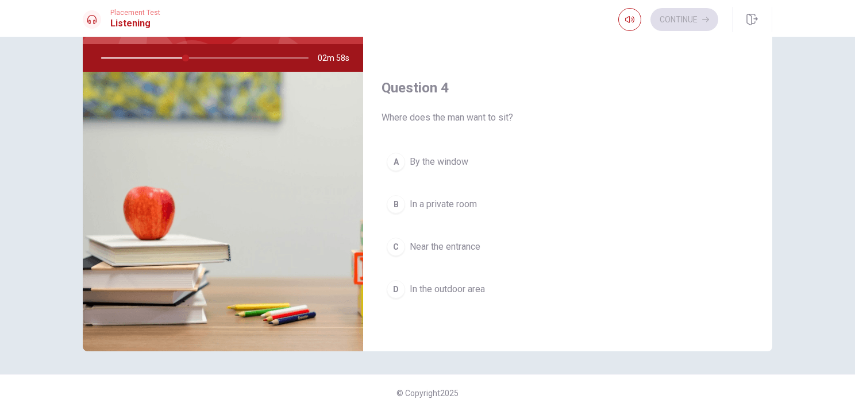
drag, startPoint x: 397, startPoint y: 161, endPoint x: 419, endPoint y: 168, distance: 22.5
click at [398, 160] on div "A" at bounding box center [396, 162] width 18 height 18
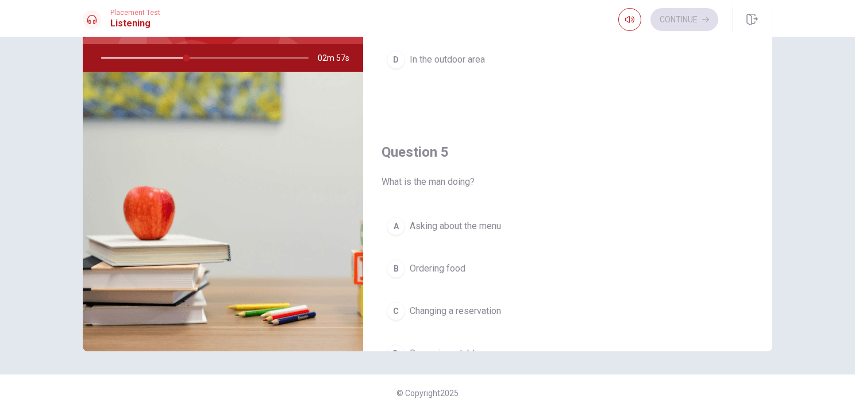
scroll to position [1066, 0]
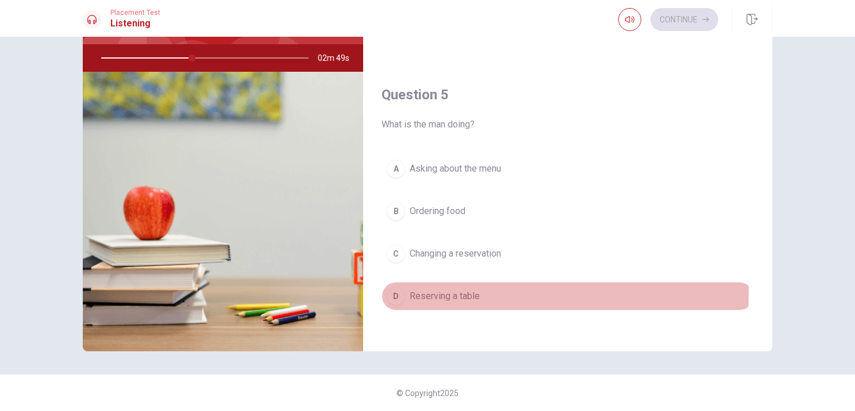
click at [387, 288] on div "D" at bounding box center [396, 296] width 18 height 18
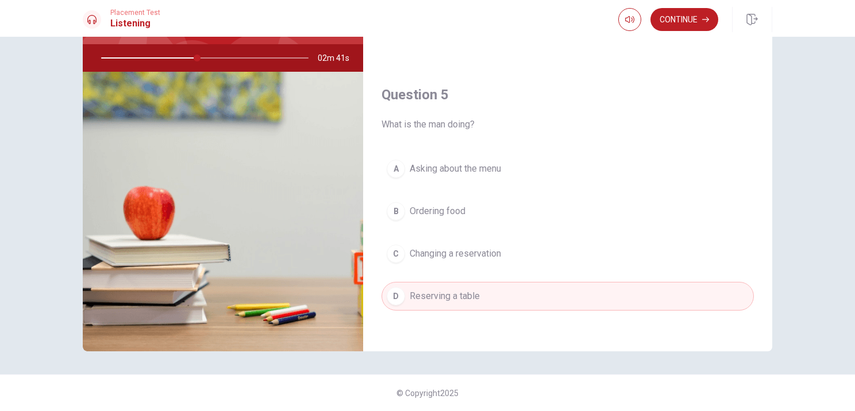
click at [396, 249] on div "C" at bounding box center [396, 254] width 18 height 18
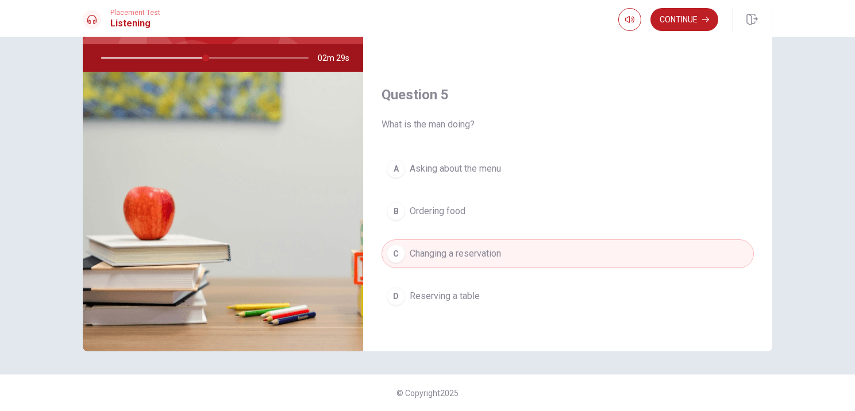
click at [484, 294] on button "D Reserving a table" at bounding box center [567, 296] width 372 height 29
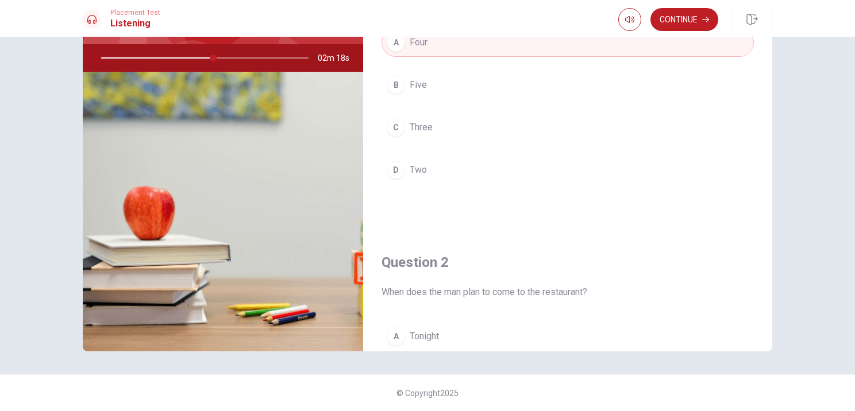
scroll to position [0, 0]
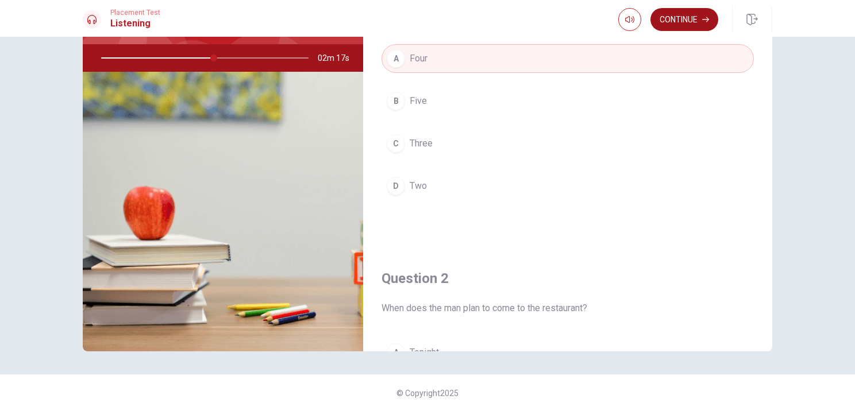
click at [677, 25] on button "Continue" at bounding box center [684, 19] width 68 height 23
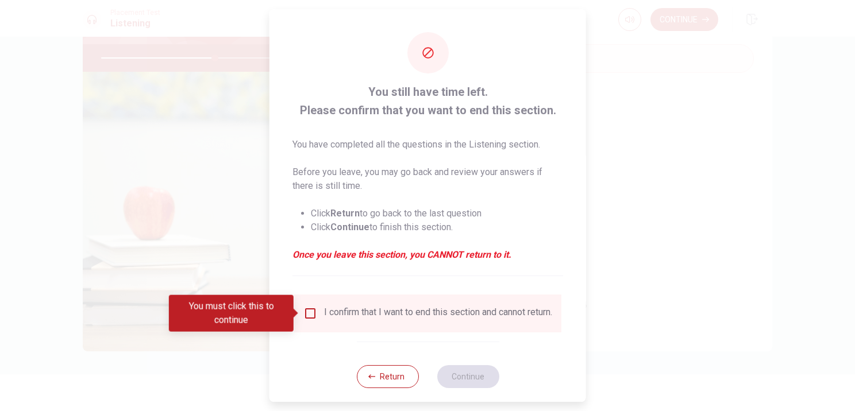
click at [315, 316] on div "I confirm that I want to end this section and cannot return." at bounding box center [427, 314] width 249 height 14
click at [312, 317] on input "You must click this to continue" at bounding box center [310, 314] width 14 height 14
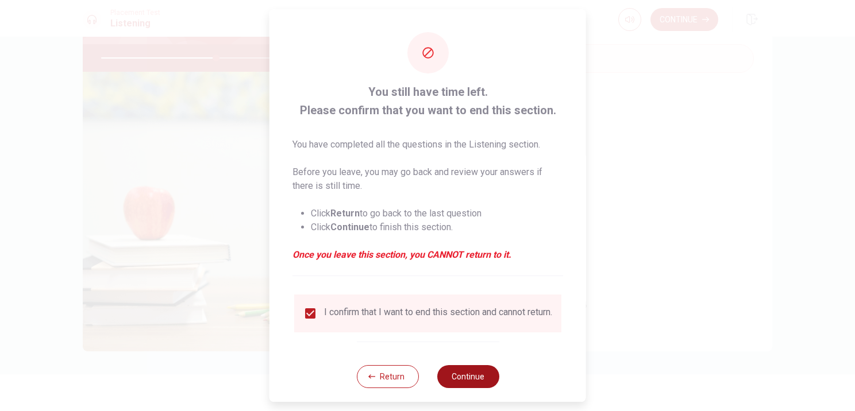
click at [450, 379] on button "Continue" at bounding box center [468, 376] width 62 height 23
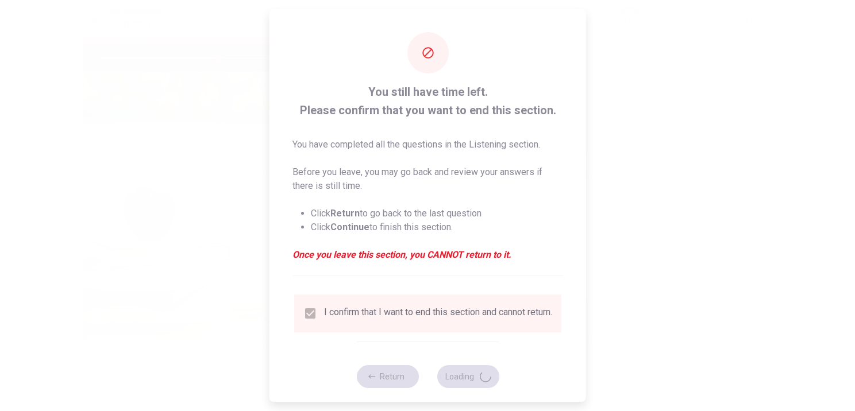
type input "57"
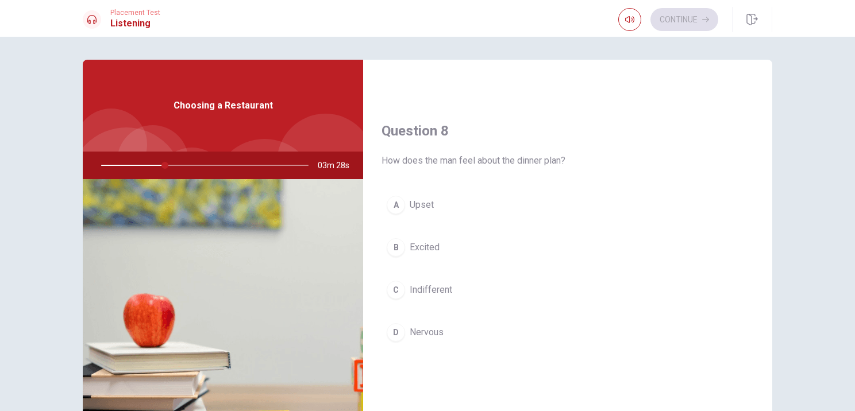
scroll to position [574, 0]
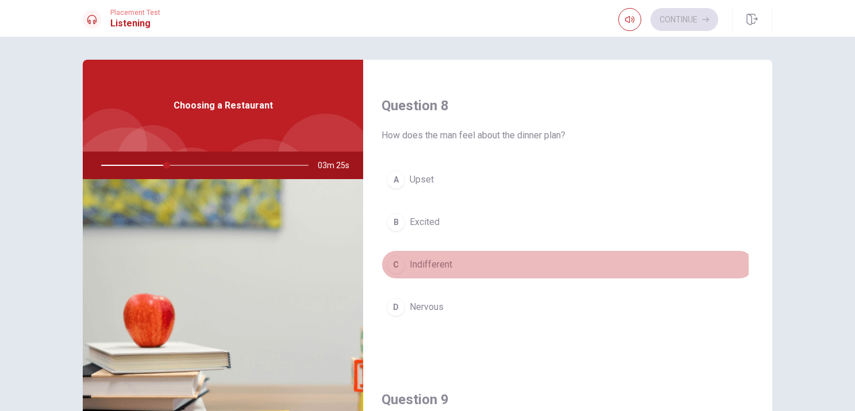
click at [425, 263] on span "Indifferent" at bounding box center [431, 265] width 43 height 14
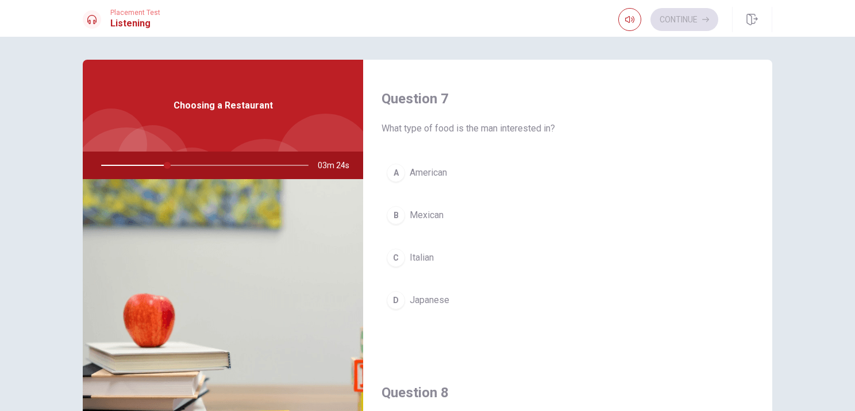
scroll to position [287, 0]
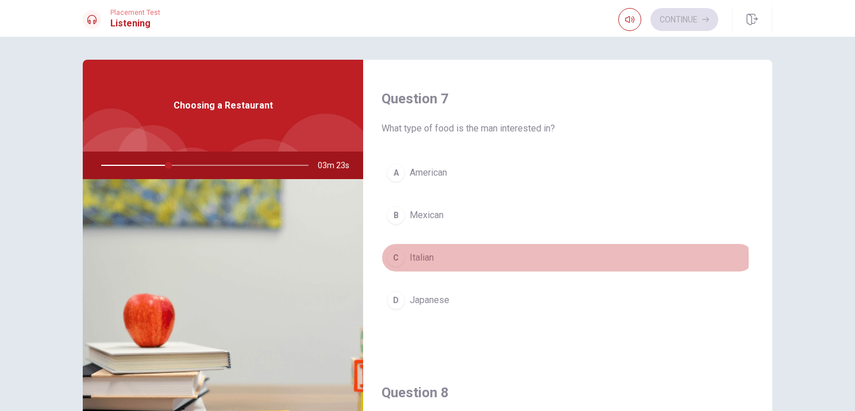
drag, startPoint x: 407, startPoint y: 257, endPoint x: 480, endPoint y: 238, distance: 75.9
click at [410, 257] on span "Italian" at bounding box center [422, 258] width 24 height 14
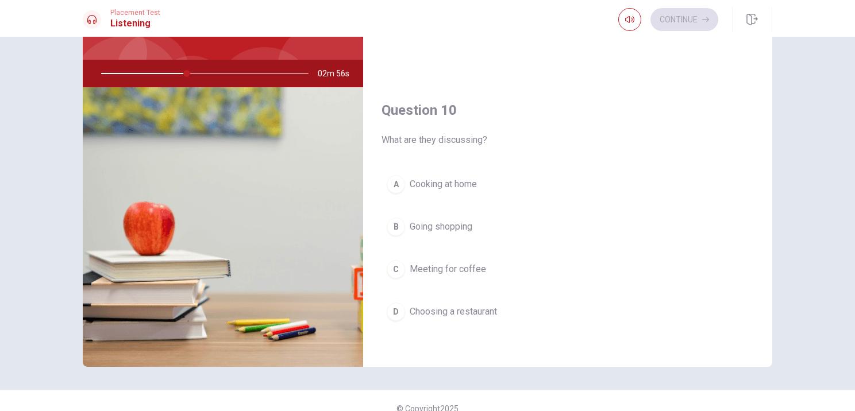
scroll to position [107, 0]
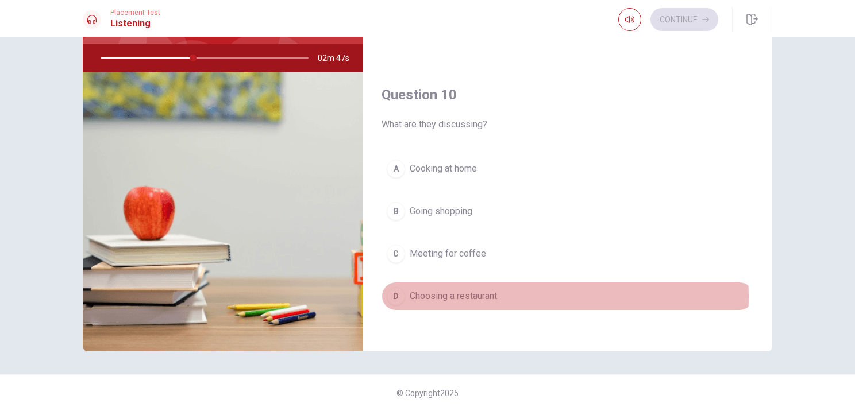
click at [478, 292] on span "Choosing a restaurant" at bounding box center [453, 297] width 87 height 14
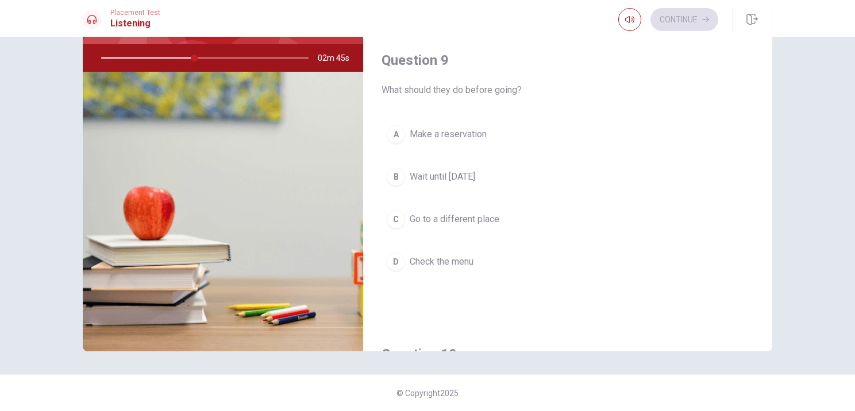
scroll to position [779, 0]
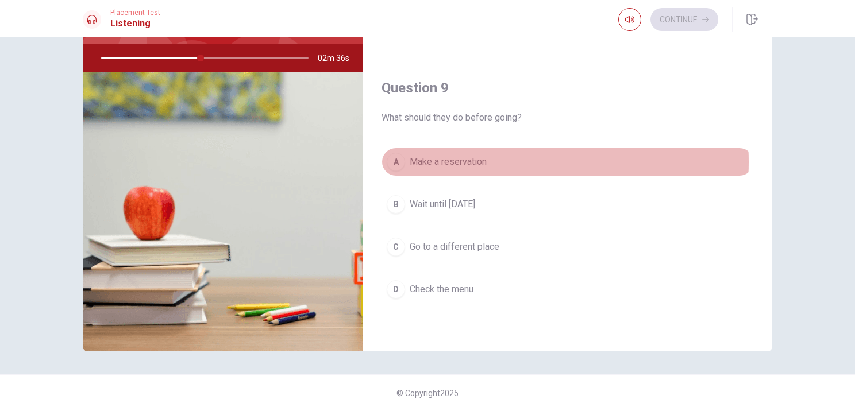
click at [485, 159] on button "A Make a reservation" at bounding box center [567, 162] width 372 height 29
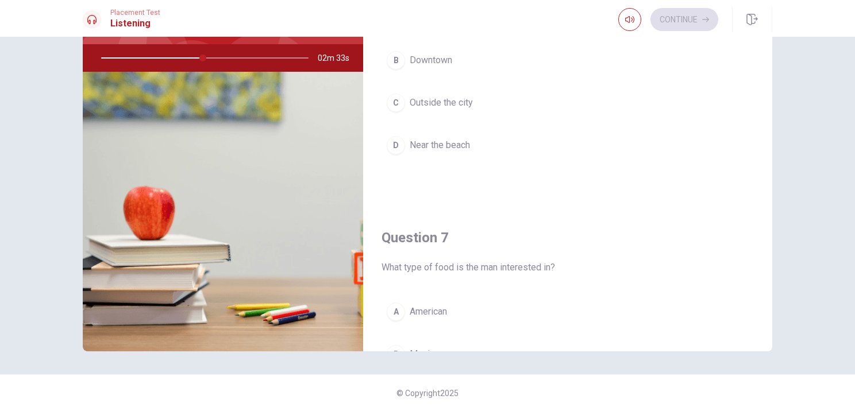
scroll to position [0, 0]
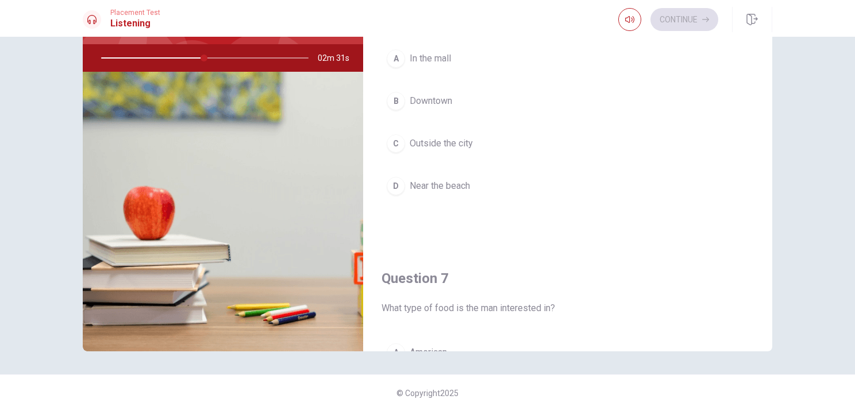
click at [438, 96] on span "Downtown" at bounding box center [431, 101] width 43 height 14
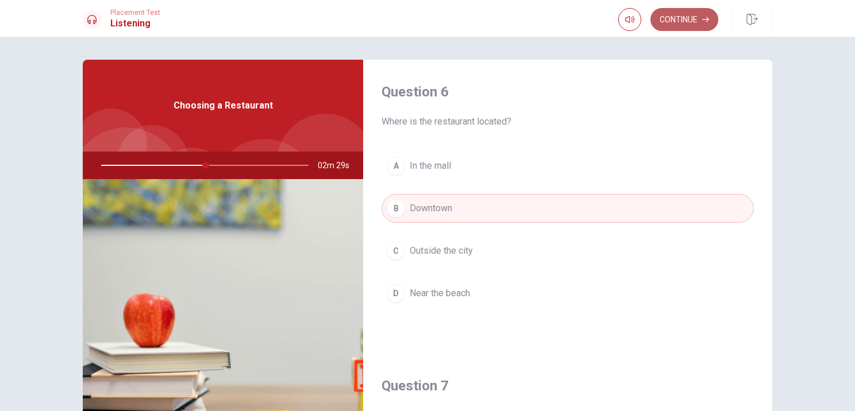
click at [704, 21] on icon "button" at bounding box center [705, 19] width 7 height 7
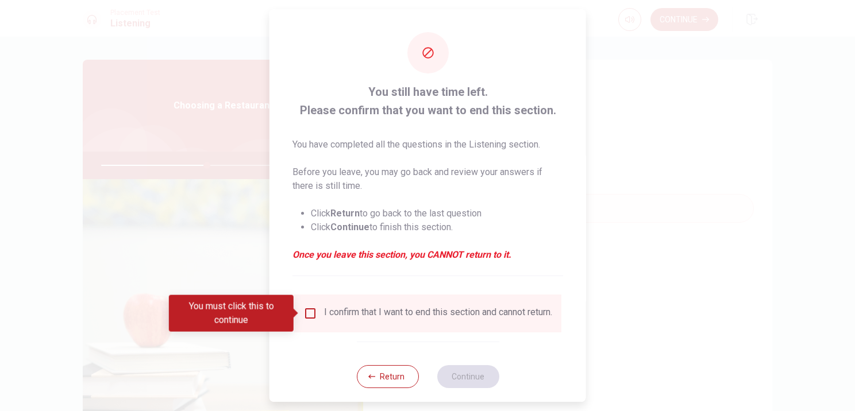
click at [306, 314] on input "You must click this to continue" at bounding box center [310, 314] width 14 height 14
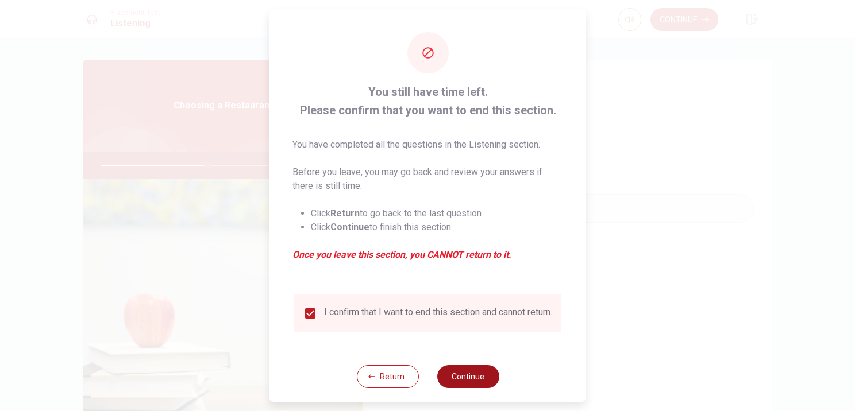
click at [463, 386] on button "Continue" at bounding box center [468, 376] width 62 height 23
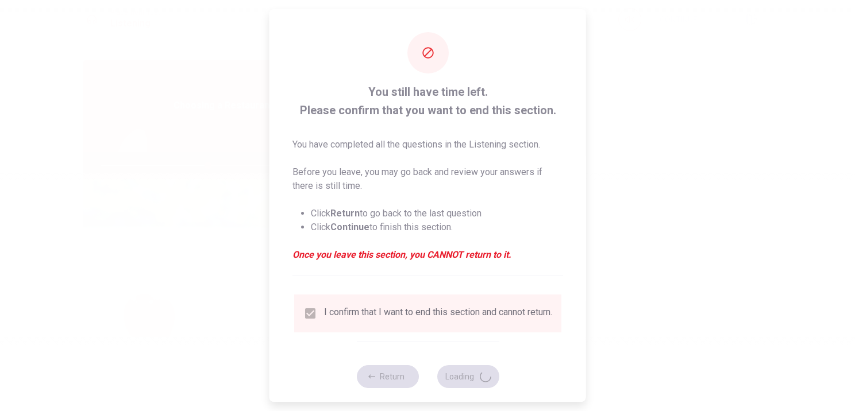
type input "52"
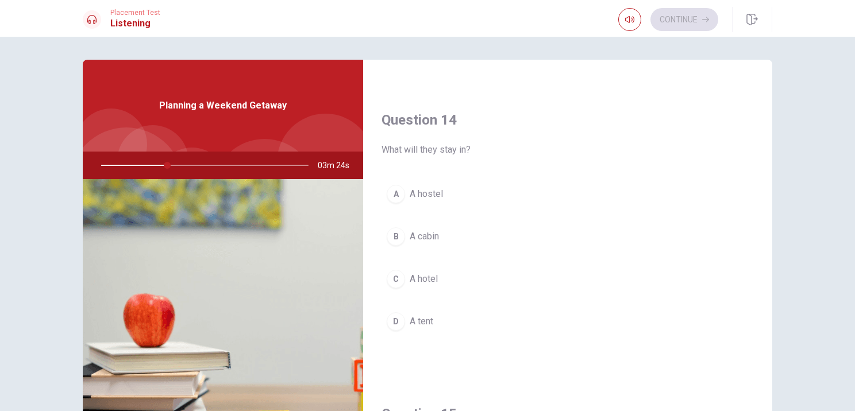
scroll to position [862, 0]
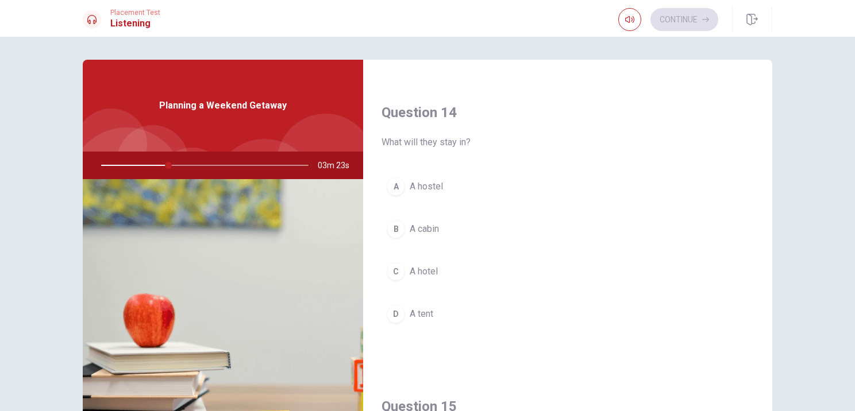
click at [419, 227] on span "A cabin" at bounding box center [424, 229] width 29 height 14
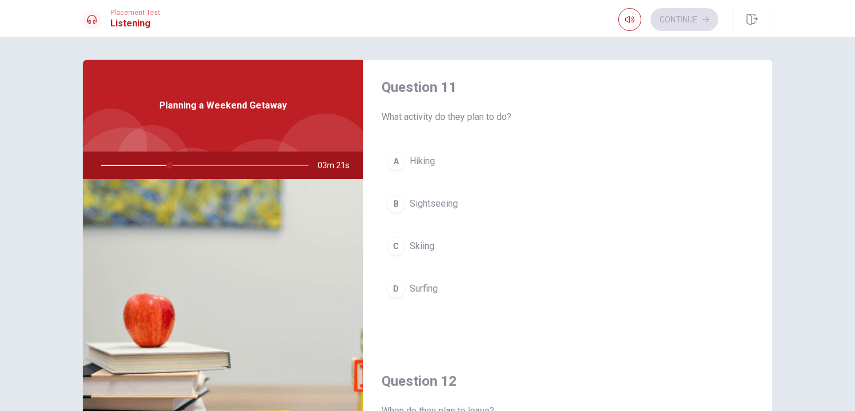
scroll to position [0, 0]
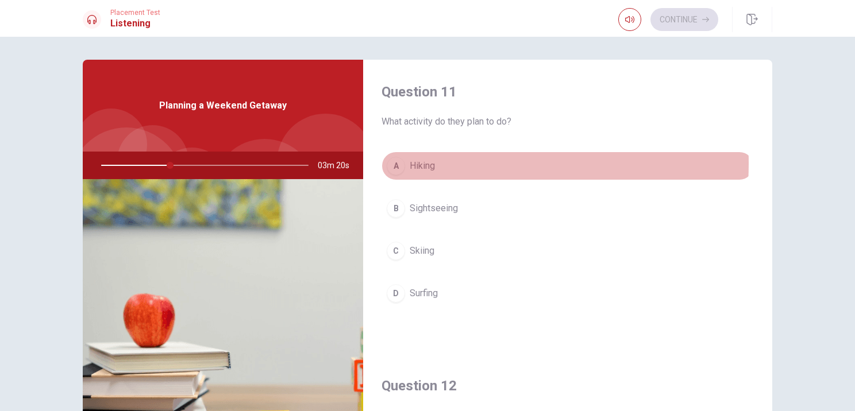
click at [427, 164] on span "Hiking" at bounding box center [422, 166] width 25 height 14
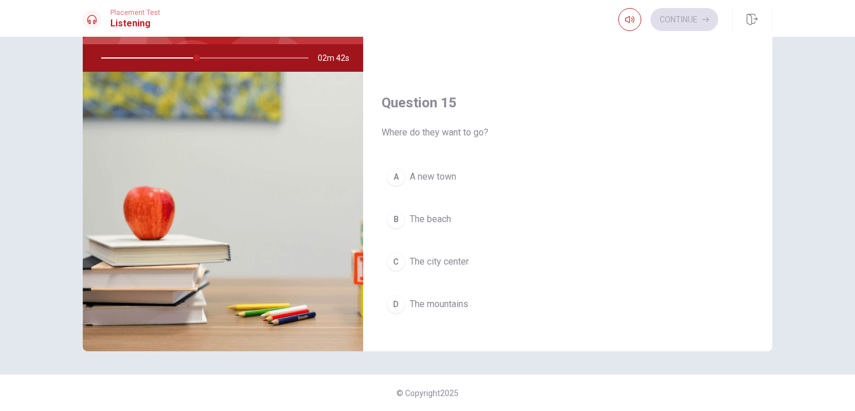
scroll to position [1066, 0]
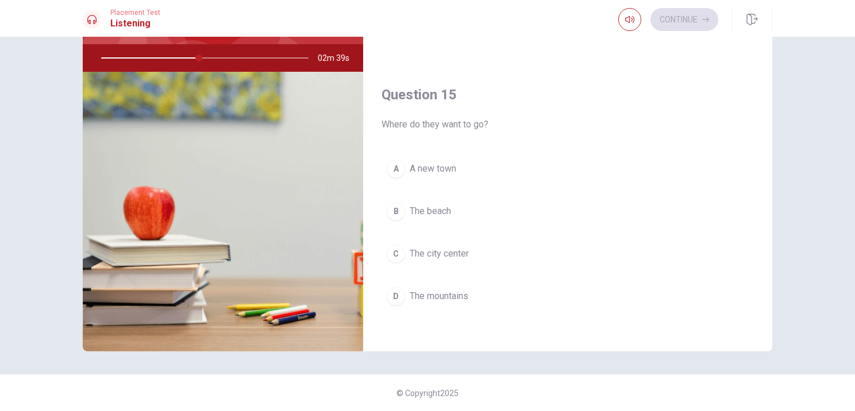
drag, startPoint x: 460, startPoint y: 292, endPoint x: 461, endPoint y: 271, distance: 21.9
click at [460, 290] on span "The mountains" at bounding box center [439, 297] width 59 height 14
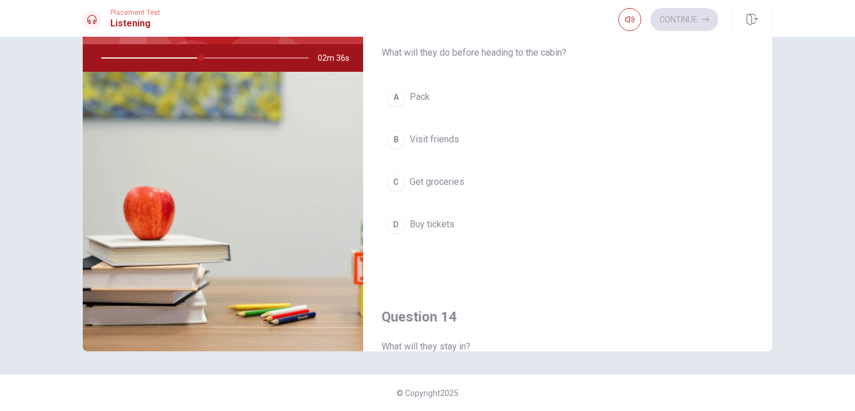
scroll to position [549, 0]
click at [461, 181] on span "Get groceries" at bounding box center [437, 183] width 55 height 14
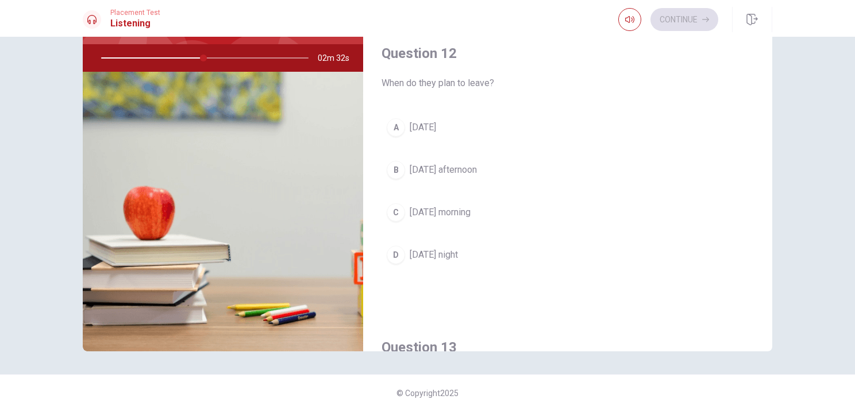
scroll to position [204, 0]
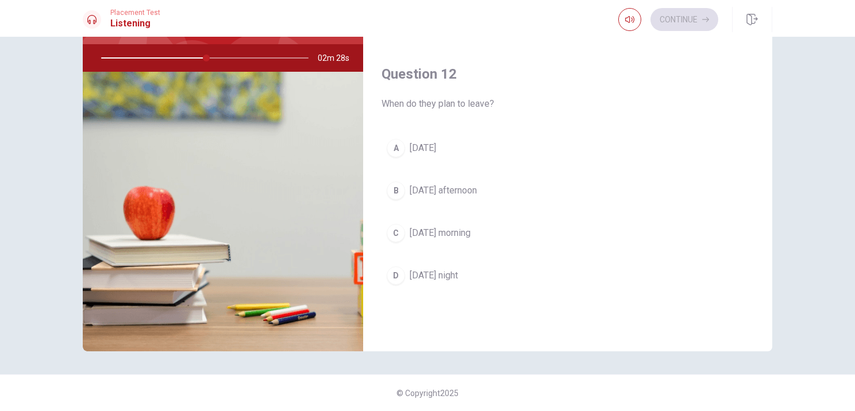
click at [450, 276] on span "[DATE] night" at bounding box center [434, 276] width 48 height 14
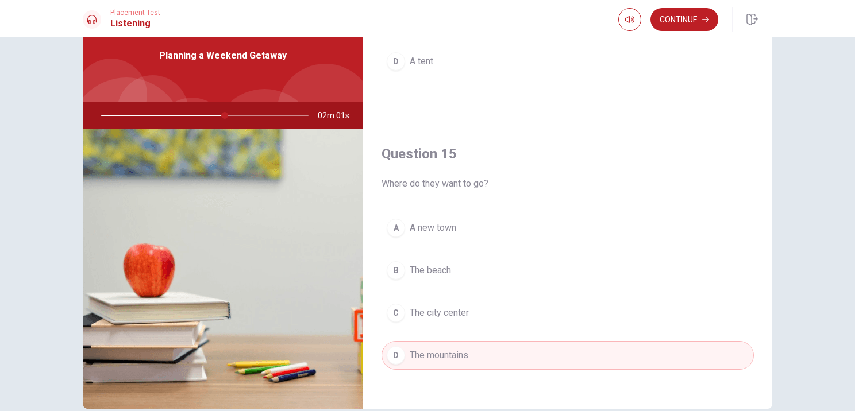
scroll to position [1066, 0]
click at [660, 19] on button "Continue" at bounding box center [684, 19] width 68 height 23
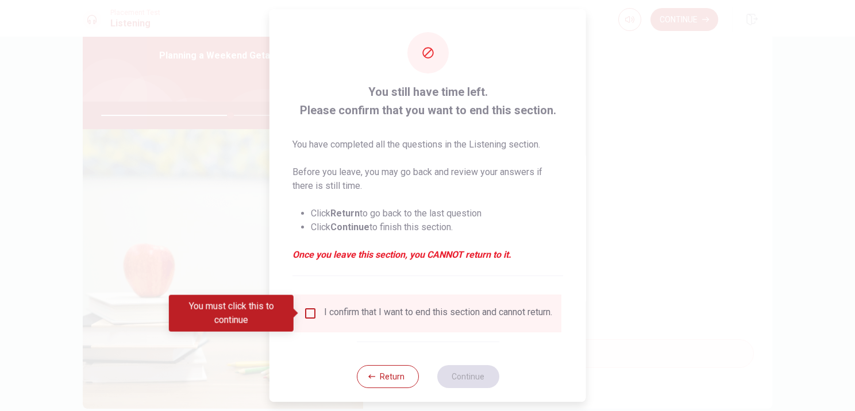
click at [316, 315] on div "I confirm that I want to end this section and cannot return." at bounding box center [427, 314] width 249 height 14
click at [309, 311] on input "You must click this to continue" at bounding box center [310, 314] width 14 height 14
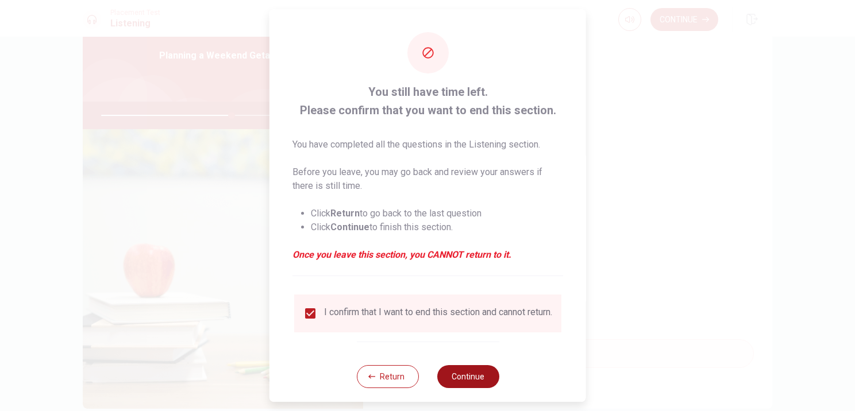
click at [465, 384] on button "Continue" at bounding box center [468, 376] width 62 height 23
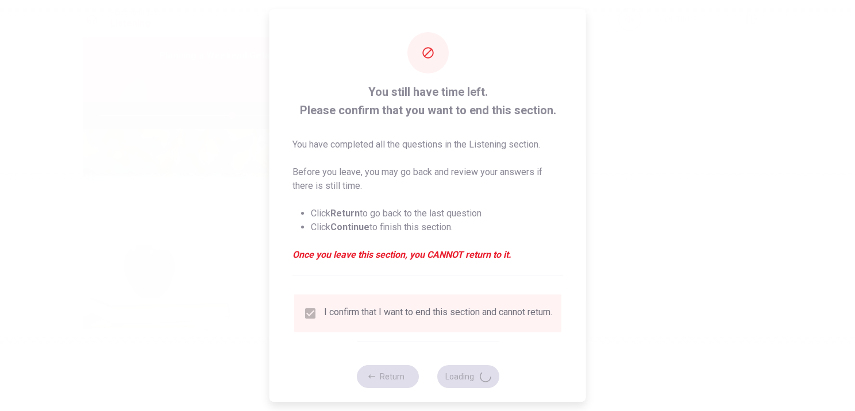
type input "64"
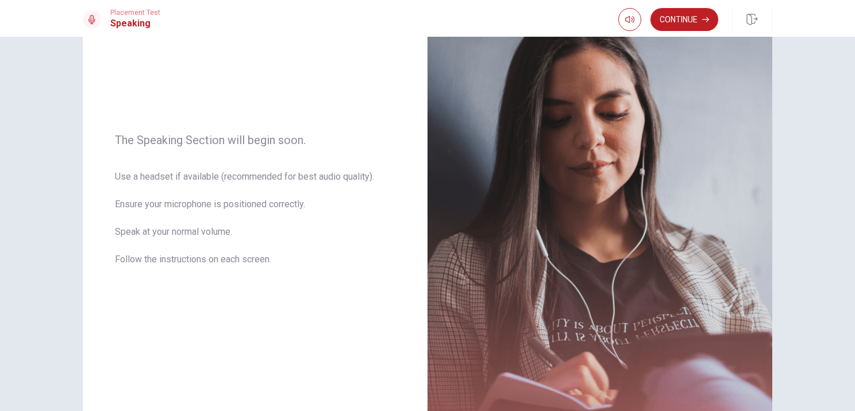
scroll to position [0, 0]
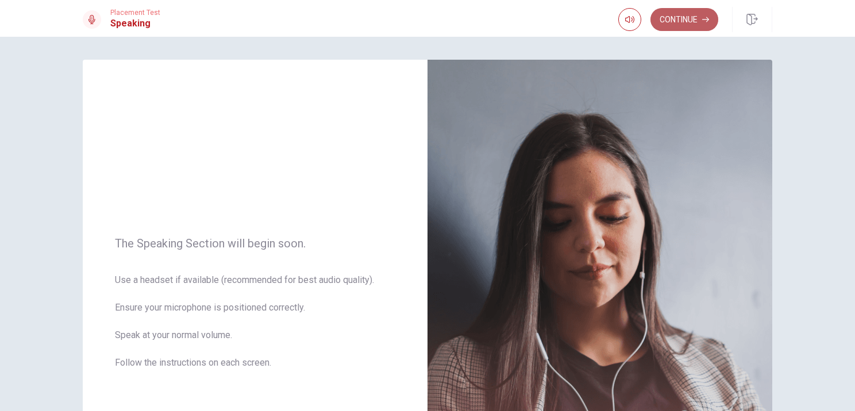
click at [693, 25] on button "Continue" at bounding box center [684, 19] width 68 height 23
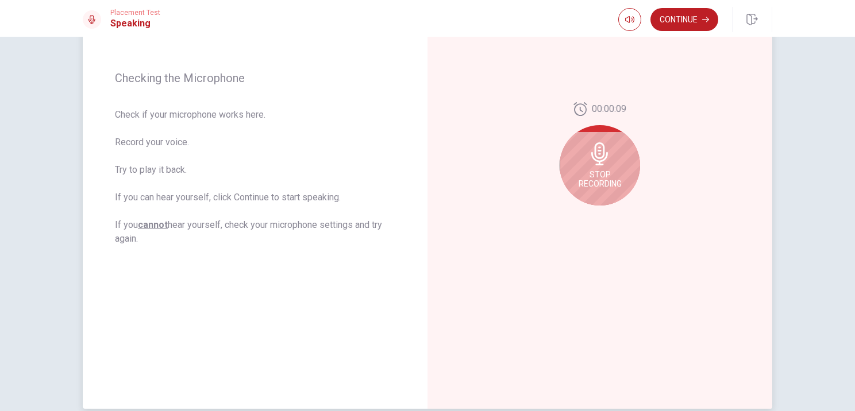
scroll to position [172, 0]
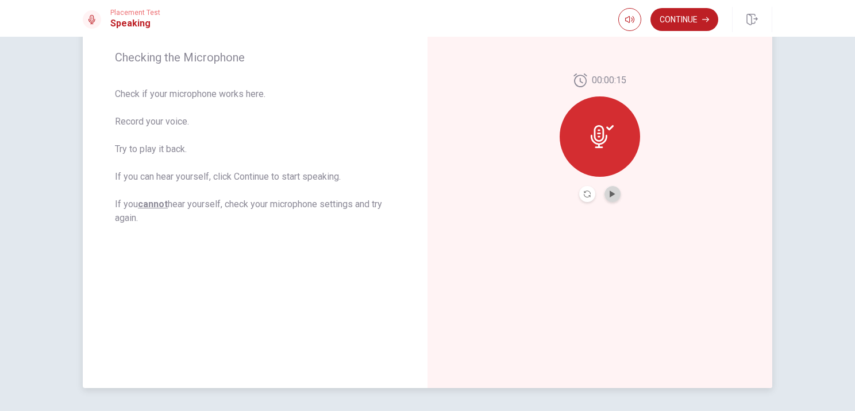
click at [616, 197] on button "Play Audio" at bounding box center [612, 194] width 16 height 16
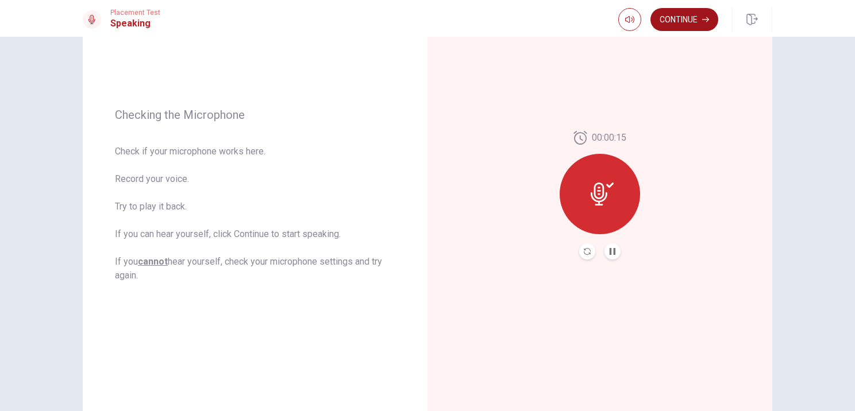
click at [678, 23] on button "Continue" at bounding box center [684, 19] width 68 height 23
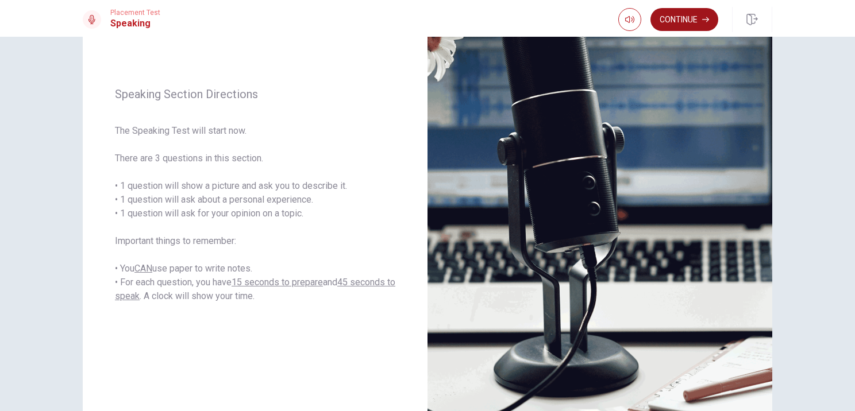
click at [690, 20] on button "Continue" at bounding box center [684, 19] width 68 height 23
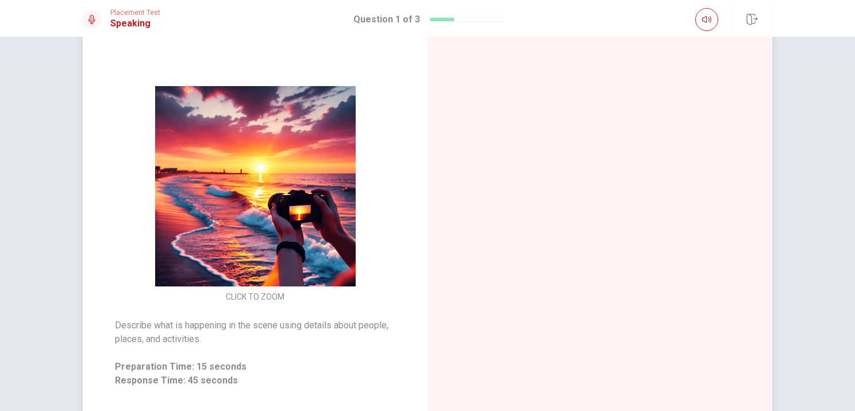
scroll to position [57, 0]
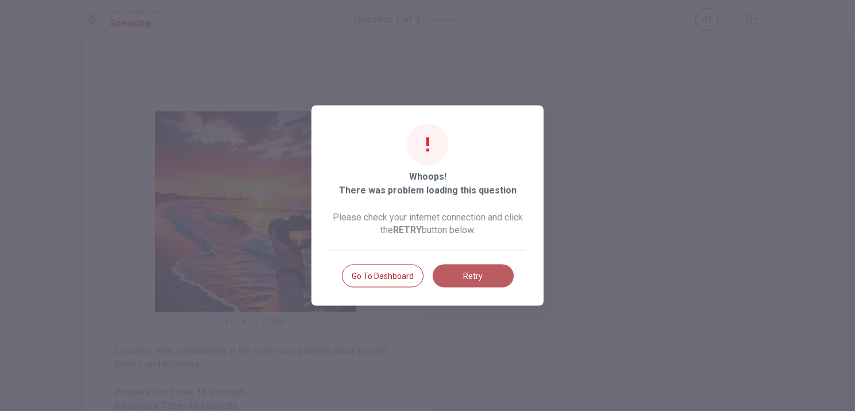
click at [487, 278] on button "Retry" at bounding box center [473, 276] width 81 height 23
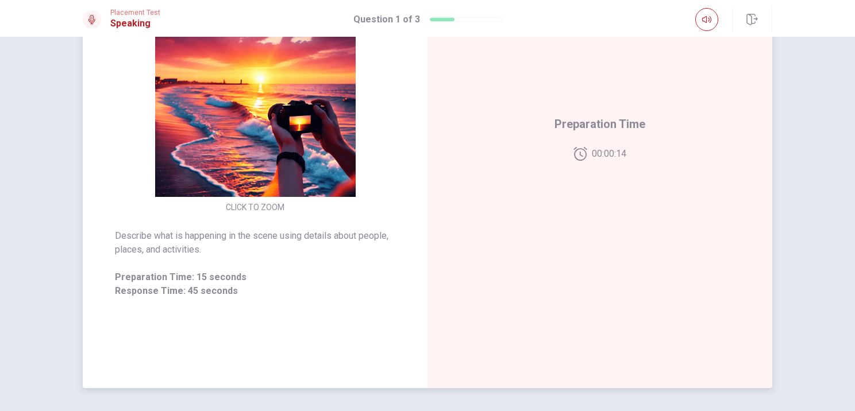
scroll to position [115, 0]
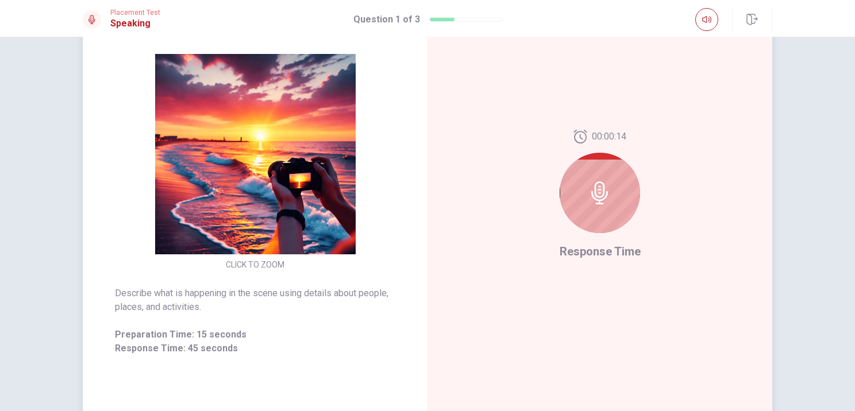
click at [593, 192] on icon at bounding box center [599, 193] width 17 height 23
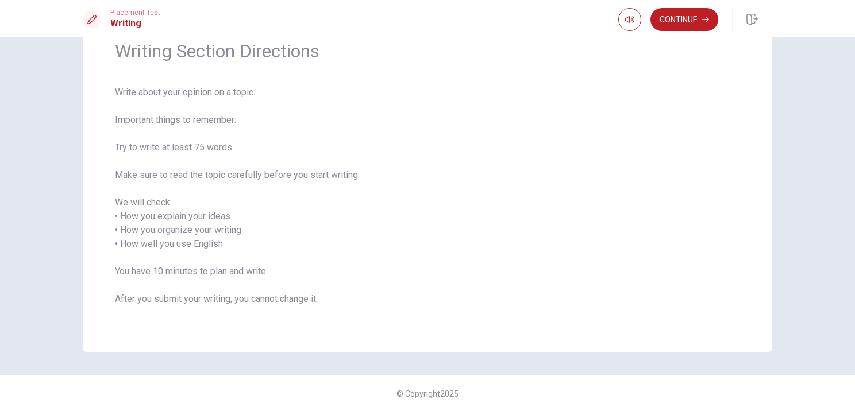
scroll to position [53, 0]
click at [682, 18] on button "Continue" at bounding box center [684, 19] width 68 height 23
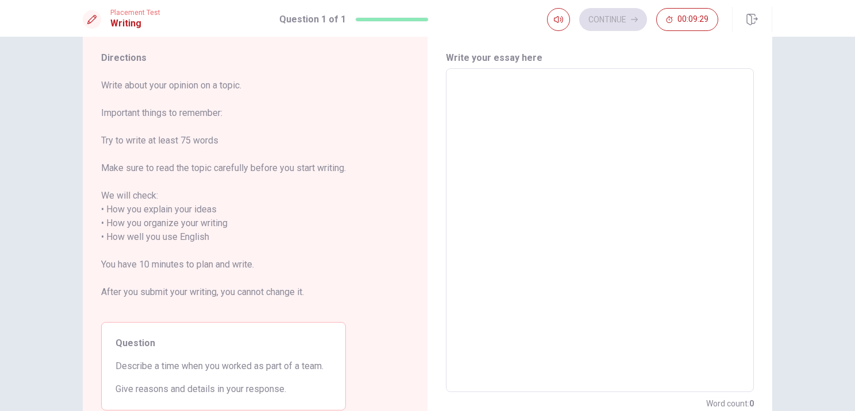
scroll to position [57, 0]
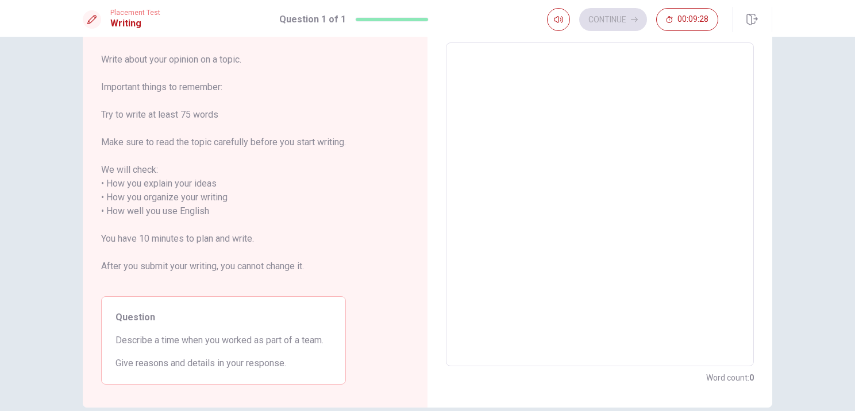
click at [551, 97] on textarea at bounding box center [600, 204] width 292 height 305
type textarea "I"
type textarea "x"
type textarea "I'"
type textarea "x"
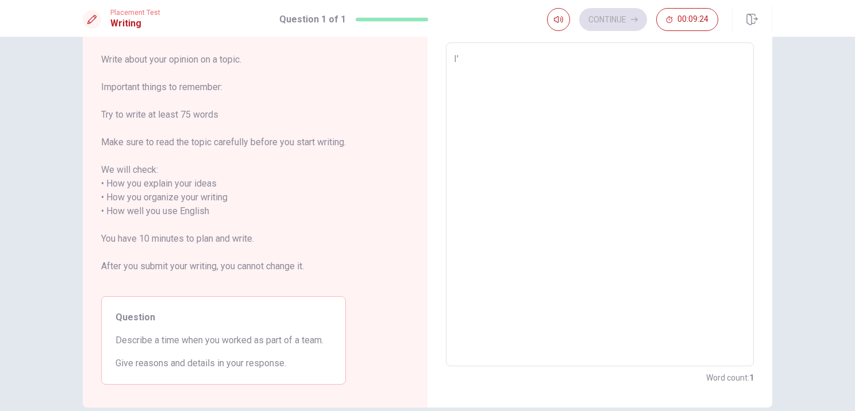
type textarea "I',"
type textarea "x"
type textarea "I',"
type textarea "x"
type textarea "I',"
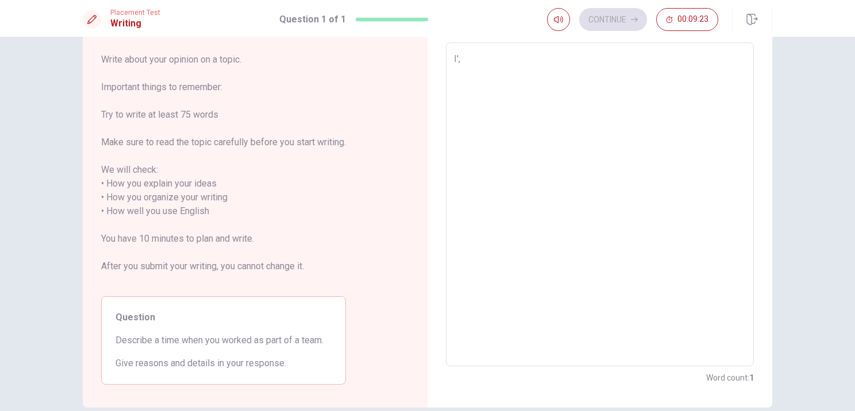
type textarea "x"
type textarea "I'"
type textarea "x"
type textarea "I'm"
type textarea "x"
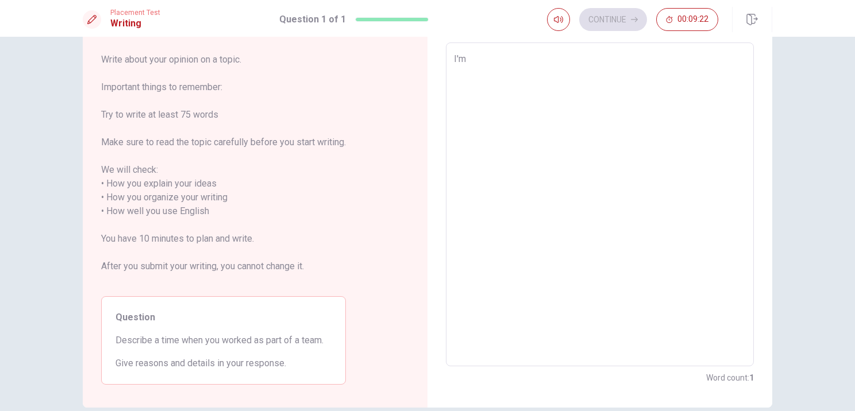
type textarea "I'm"
type textarea "x"
type textarea "I'm w"
type textarea "x"
type textarea "I'm wo"
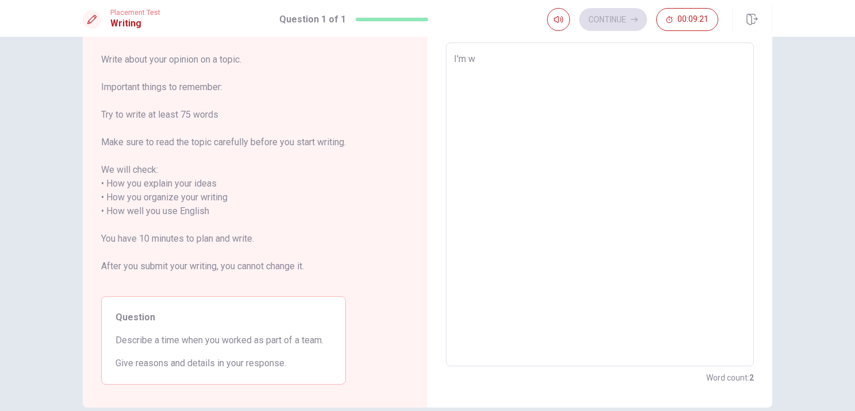
type textarea "x"
type textarea "I'm wor"
type textarea "x"
type textarea "I'm work"
type textarea "x"
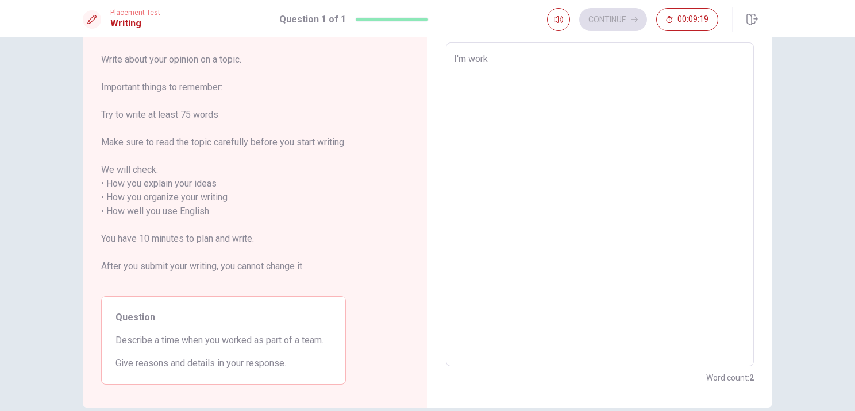
type textarea "I'm worke"
type textarea "x"
type textarea "I'm worke"
type textarea "x"
type textarea "I'm worke"
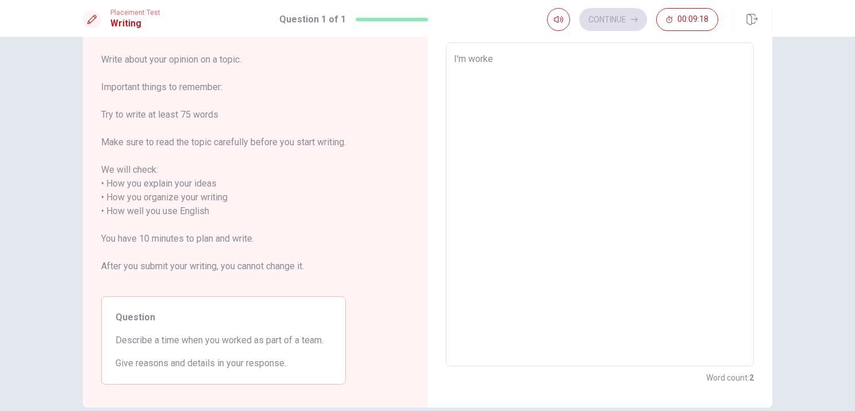
type textarea "x"
type textarea "I'm work"
type textarea "x"
type textarea "I'm work"
type textarea "x"
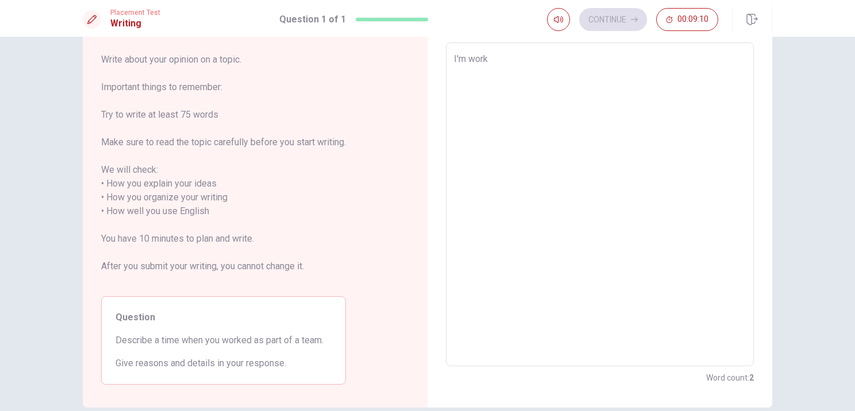
type textarea "I'm work i"
type textarea "x"
type textarea "I'm work in"
type textarea "x"
type textarea "I'm work in"
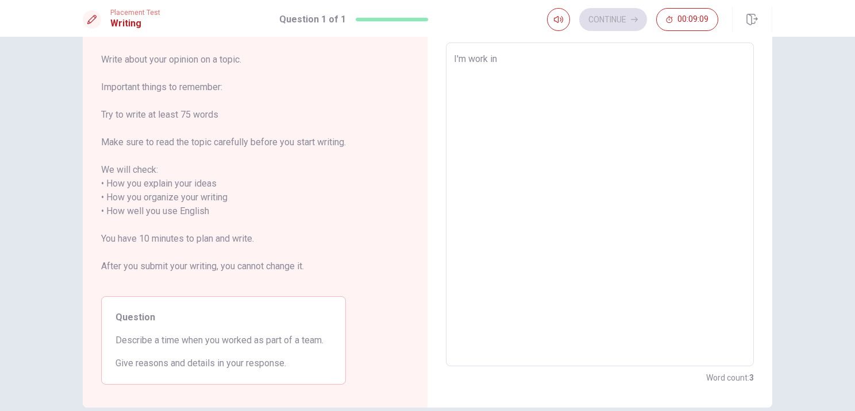
type textarea "x"
type textarea "I'm work in t"
type textarea "x"
type textarea "I'm work in te"
type textarea "x"
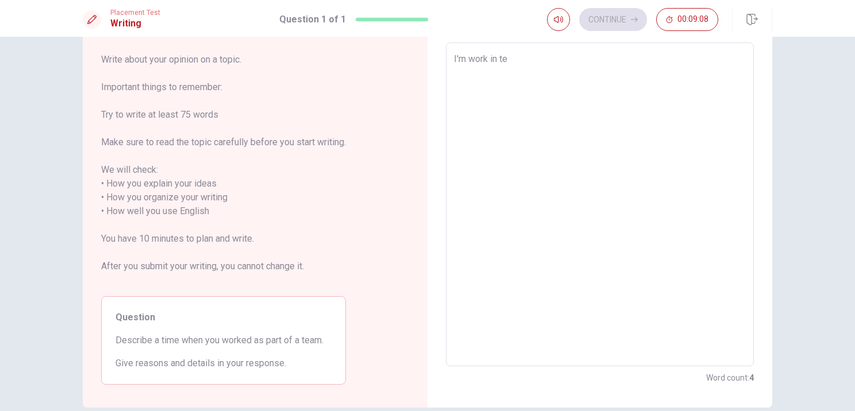
type textarea "I'm work in tea"
type textarea "x"
type textarea "I'm work in team"
type textarea "x"
type textarea "I'm work in team"
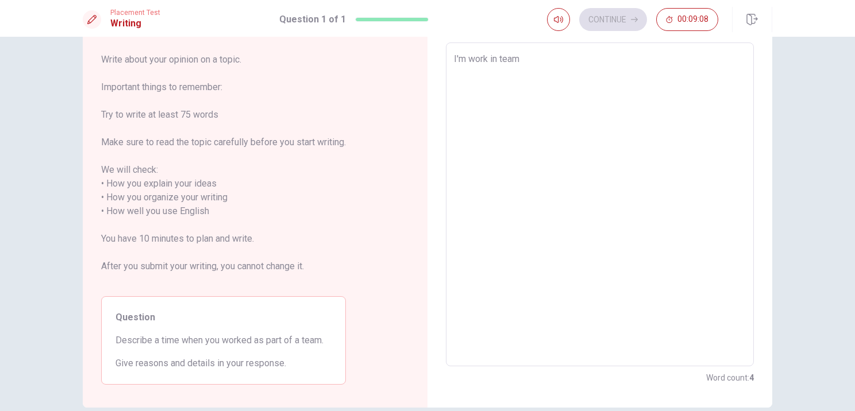
type textarea "x"
type textarea "I'm work in team e"
type textarea "x"
type textarea "I'm work in team ev"
type textarea "x"
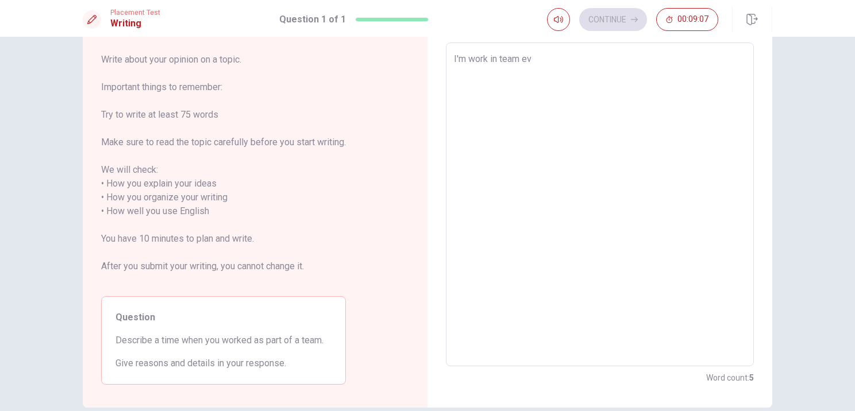
type textarea "I'm work in team eve"
type textarea "x"
type textarea "I'm work in team ever"
type textarea "x"
type textarea "I'm work in team every"
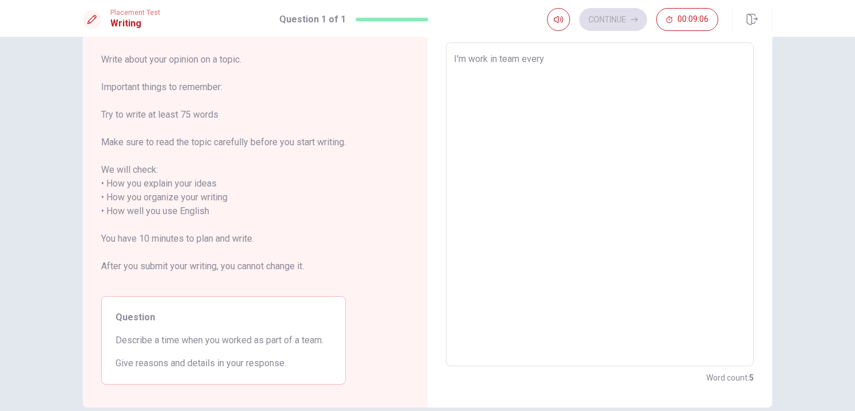
type textarea "x"
type textarea "I'm work in team every"
type textarea "x"
type textarea "I'm work in team every d"
type textarea "x"
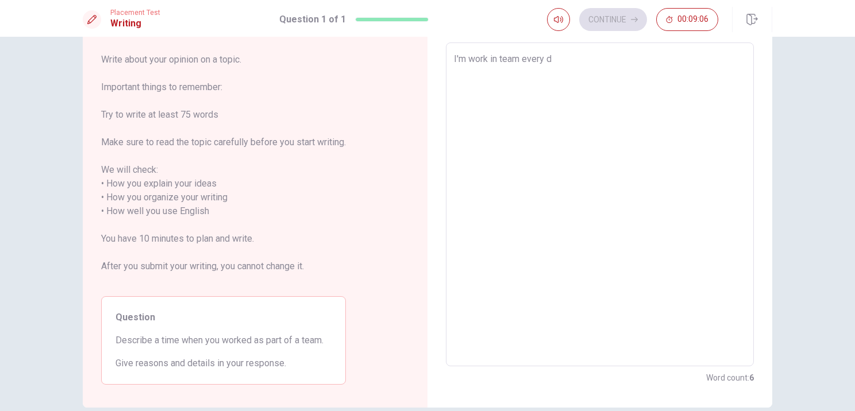
type textarea "I'm work in team every de"
type textarea "x"
type textarea "I'm work in team every d"
type textarea "x"
type textarea "I'm work in team every da"
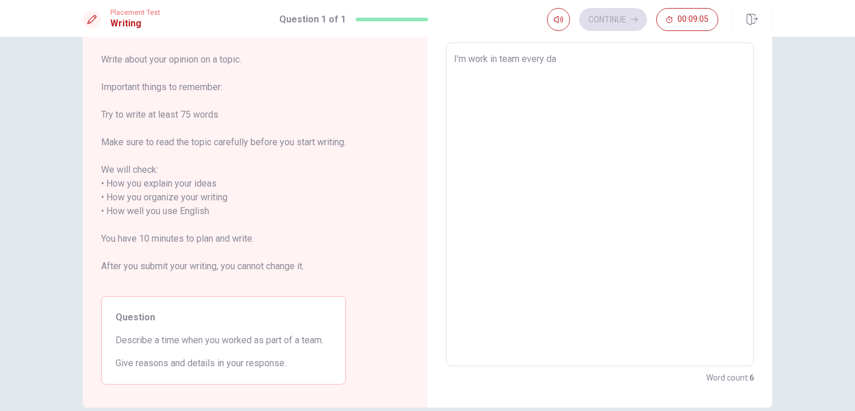
type textarea "x"
type textarea "I'm work in team every day"
type textarea "x"
type textarea "I'm work in team every day,"
type textarea "x"
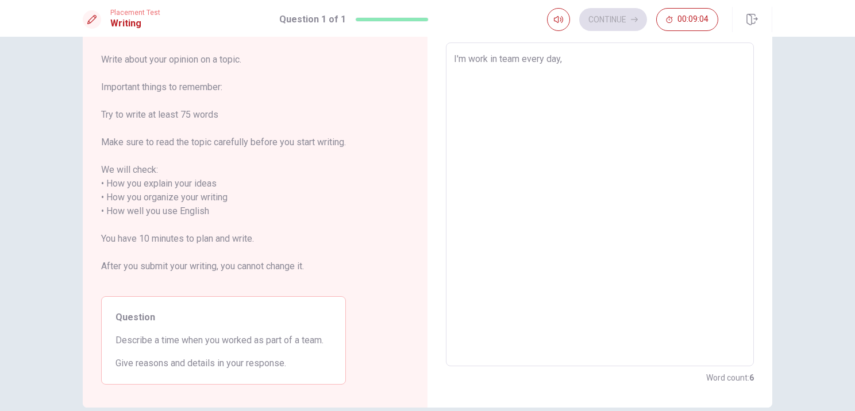
type textarea "I'm work in team every day,"
type textarea "x"
type textarea "I'm work in team every day,"
type textarea "x"
type textarea "I'm work in team every day"
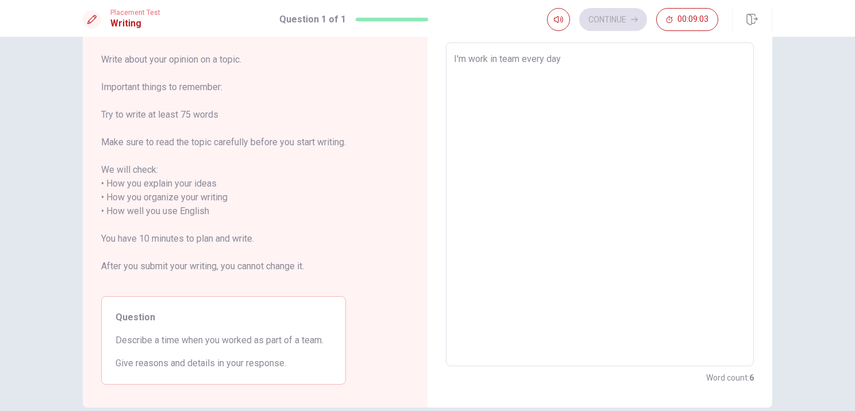
type textarea "x"
type textarea "I'm work in team every day."
type textarea "x"
type textarea "I'm work in team every day."
type textarea "x"
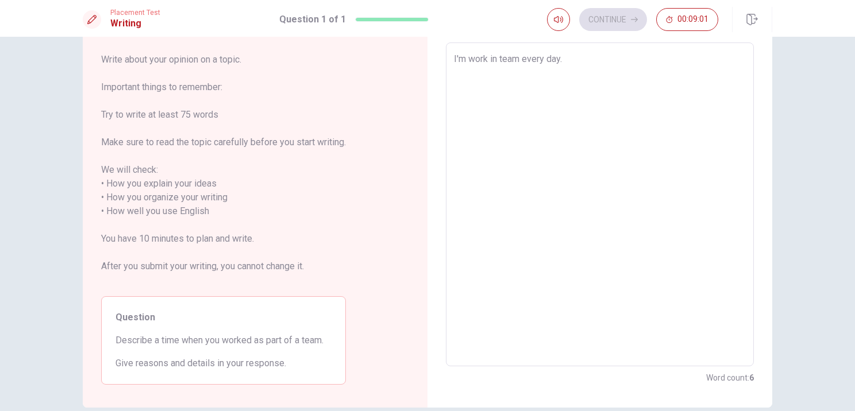
type textarea "I'm work in team every day. M"
type textarea "x"
type textarea "I'm work in team every day. My"
type textarea "x"
type textarea "I'm work in team every day. My"
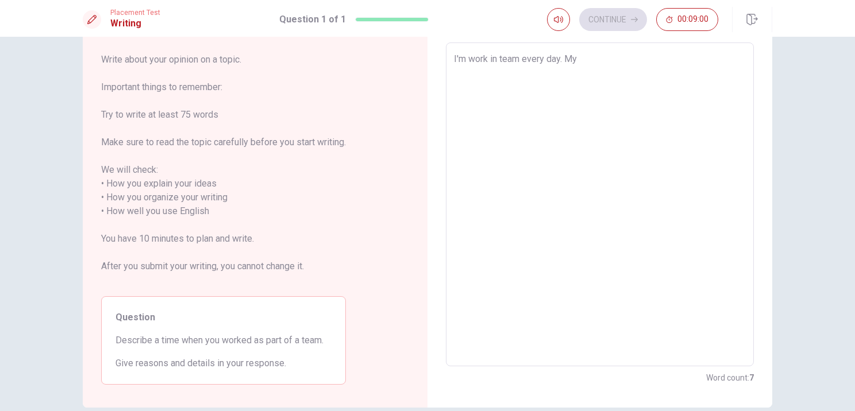
type textarea "x"
type textarea "I'm work in team every day. My a"
type textarea "x"
type textarea "I'm work in team every day. My at"
type textarea "x"
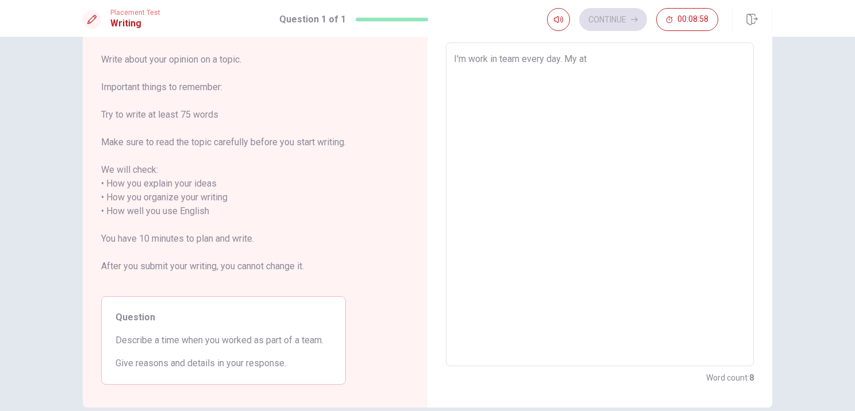
type textarea "I'm work in team every day. My att"
type textarea "x"
type textarea "I'm work in team every day. My attu"
type textarea "x"
type textarea "I'm work in team every day. My att"
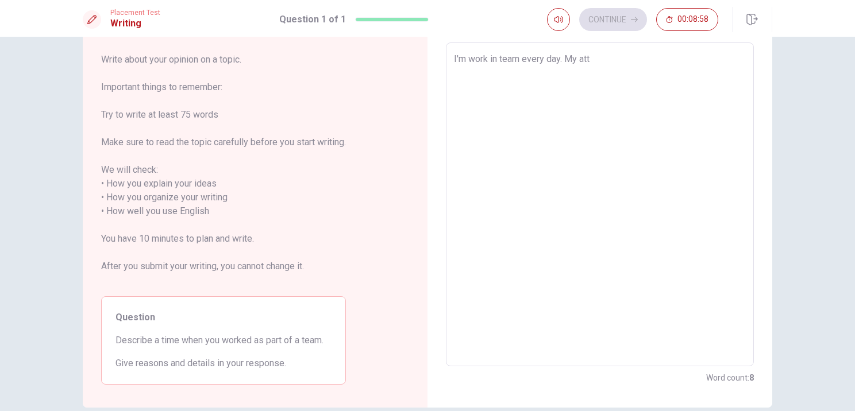
type textarea "x"
type textarea "I'm work in team every day. My at"
type textarea "x"
type textarea "I'm work in team every day. My att"
type textarea "x"
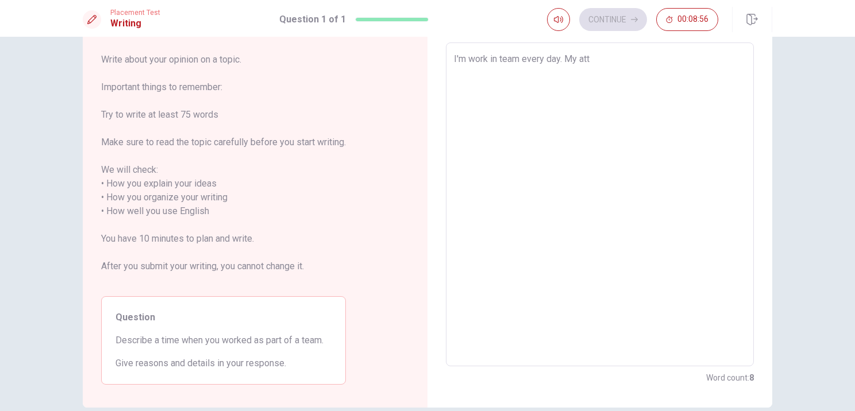
type textarea "I'm work in team every day. My attu"
type textarea "x"
type textarea "I'm work in team every day. My attua"
type textarea "x"
type textarea "I'm work in team every day. My attual"
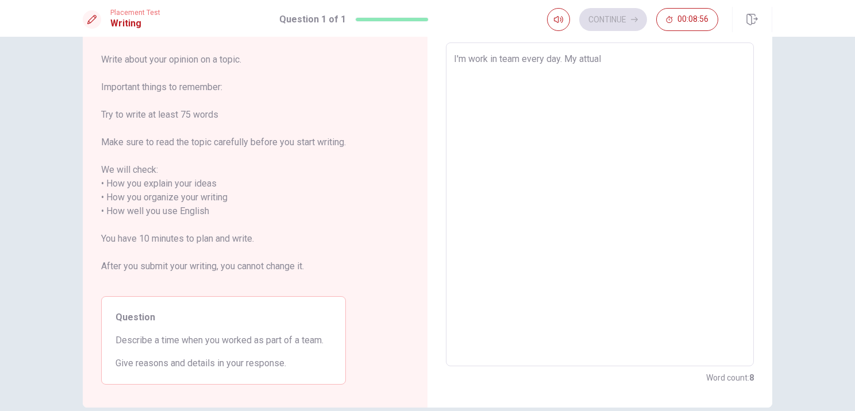
type textarea "x"
type textarea "I'm work in team every day. My attualu"
type textarea "x"
type textarea "I'm work in team every day. My attual"
type textarea "x"
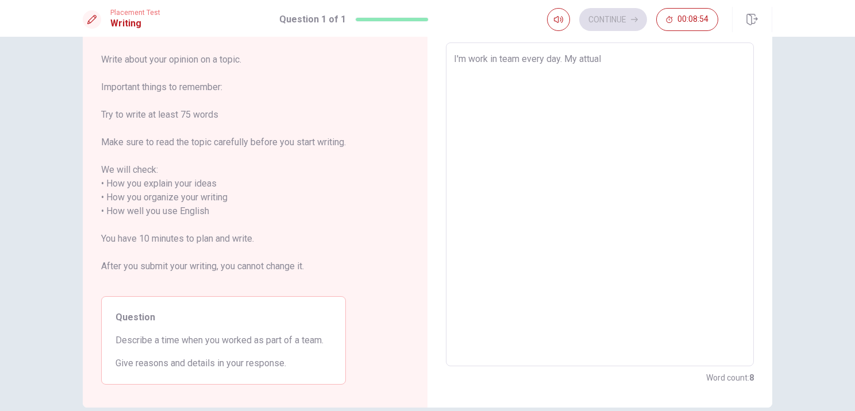
type textarea "I'm work in team every day. My attua"
type textarea "x"
type textarea "I'm work in team every day. My attu"
type textarea "x"
type textarea "I'm work in team every day. My att"
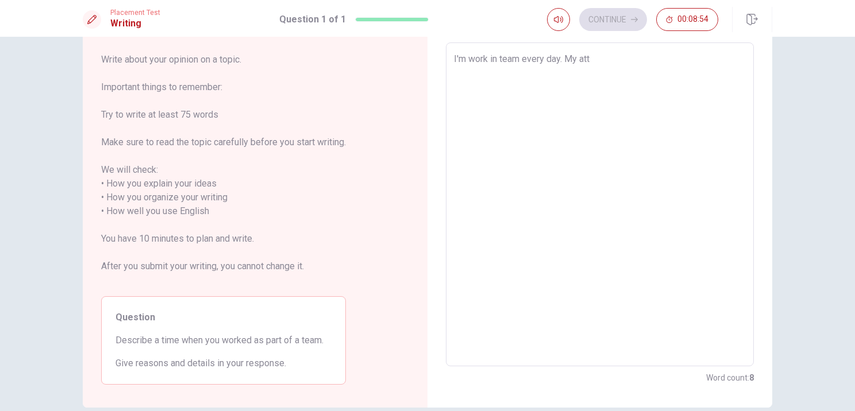
type textarea "x"
type textarea "I'm work in team every day. My at"
type textarea "x"
type textarea "I'm work in team every day. My a"
type textarea "x"
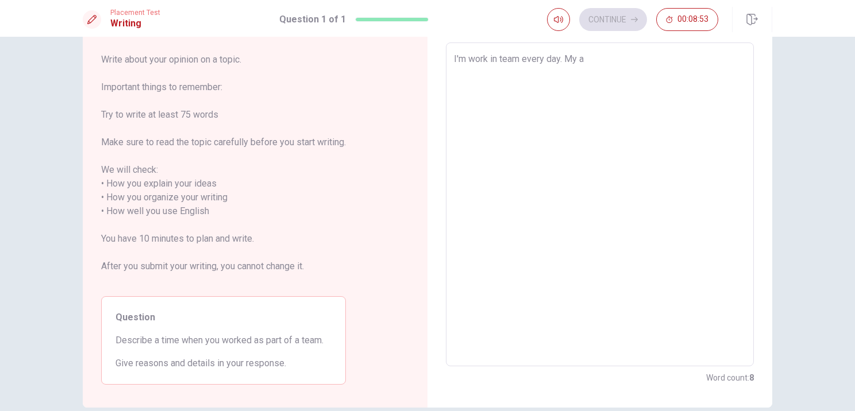
type textarea "I'm work in team every day. My"
type textarea "x"
type textarea "I'm work in team every day. My j"
type textarea "x"
type textarea "I'm work in team every day. My jo"
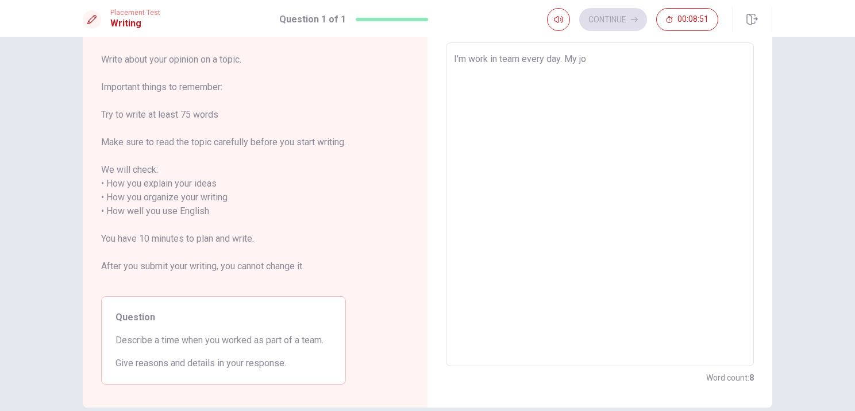
type textarea "x"
type textarea "I'm work in team every day. My job"
type textarea "x"
type textarea "I'm work in team every day. My job"
type textarea "x"
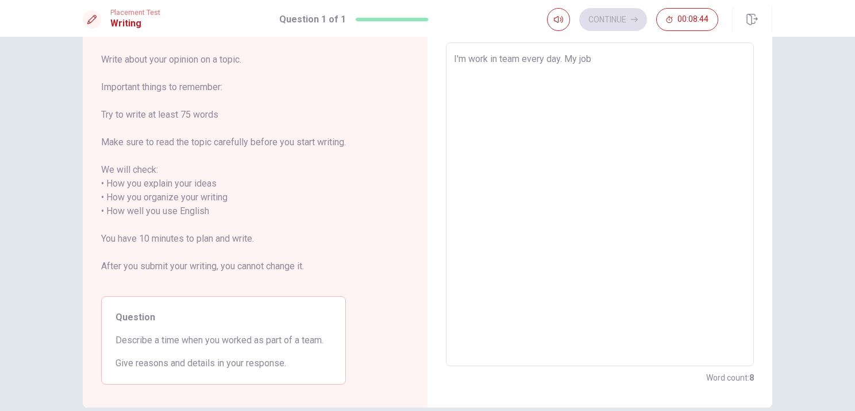
type textarea "I'm work in team every day. My job i"
type textarea "x"
type textarea "I'm work in team every day. My job is"
type textarea "x"
type textarea "I'm work in team every day. My job is"
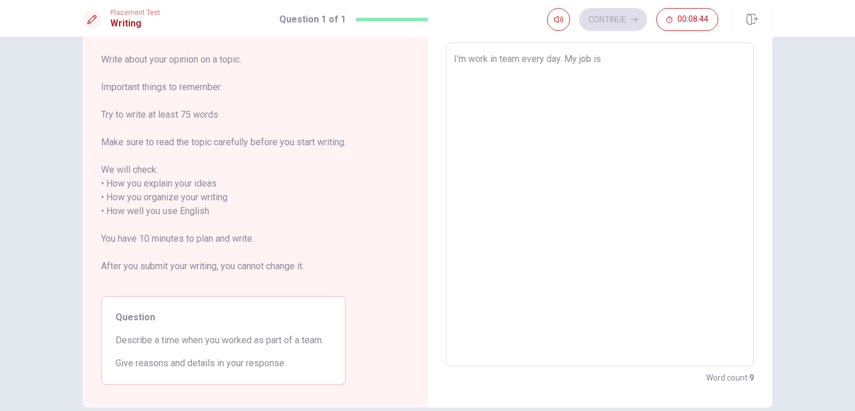
type textarea "x"
type textarea "I'm work in team every day. My job is v"
type textarea "x"
type textarea "I'm work in team every day. My job is ve"
type textarea "x"
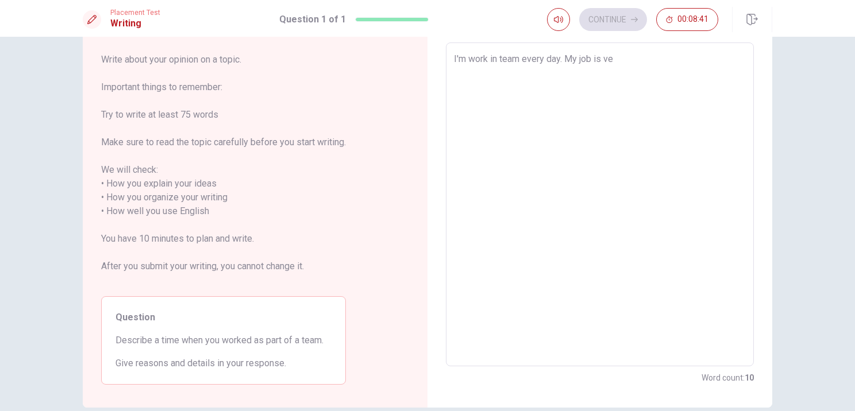
type textarea "I'm work in team every day. My job is v"
type textarea "x"
type textarea "I'm work in team every day. My job is"
type textarea "x"
type textarea "I'm work in team every day. My job is"
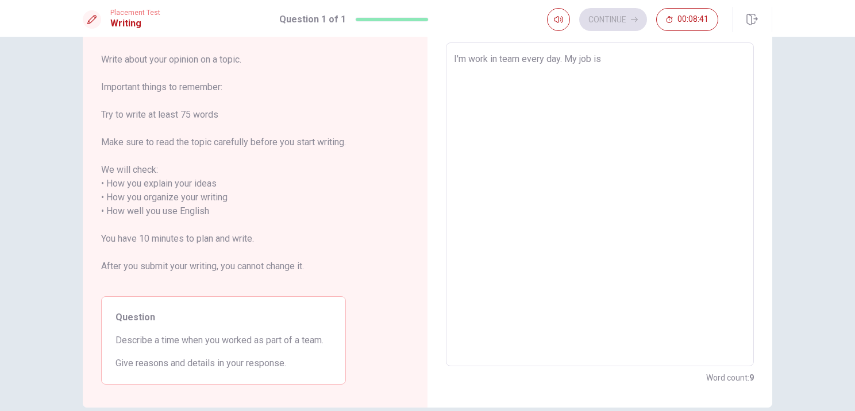
type textarea "x"
type textarea "I'm work in team every day. My job i"
type textarea "x"
type textarea "I'm work in team every day. My job"
type textarea "x"
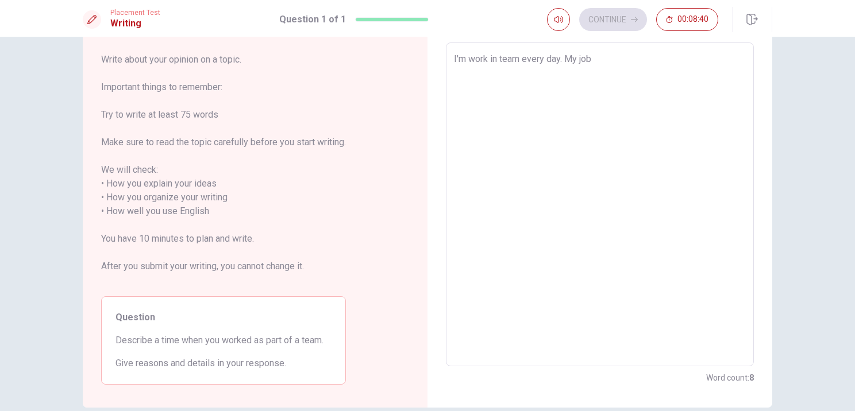
type textarea "I'm work in team every day. My job"
type textarea "x"
type textarea "I'm work in team every day. My jo"
type textarea "x"
type textarea "I'm work in team every day. My j"
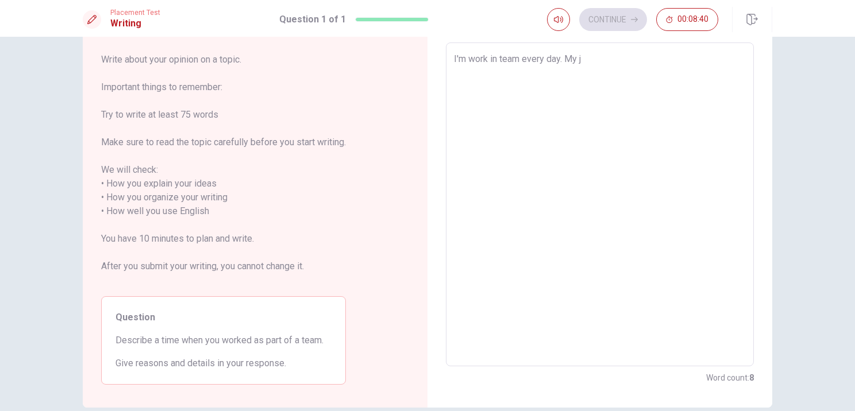
type textarea "x"
type textarea "I'm work in team every day. My"
type textarea "x"
type textarea "I'm work in team every day. My"
type textarea "x"
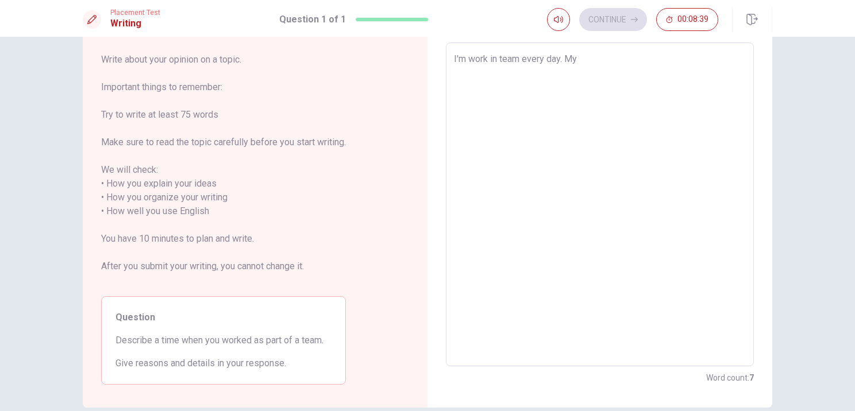
type textarea "I'm work in team every day. M"
type textarea "x"
type textarea "I'm work in team every day."
type textarea "x"
type textarea "I'm work in team every day. m"
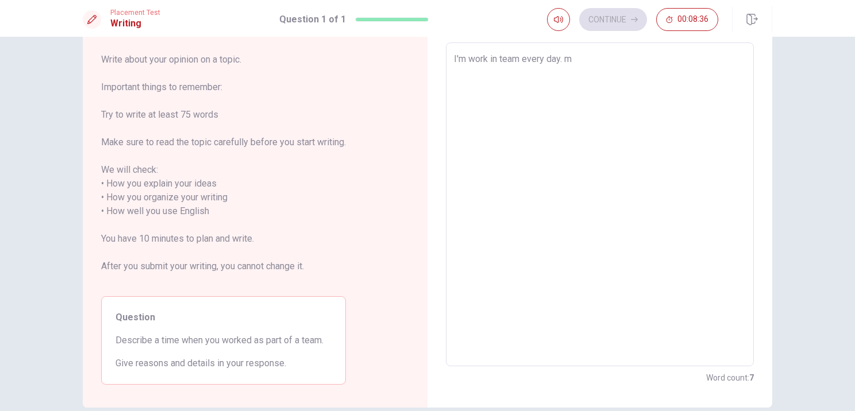
type textarea "x"
type textarea "I'm work in team every day. my"
type textarea "x"
type textarea "I'm work in team every day. m"
type textarea "x"
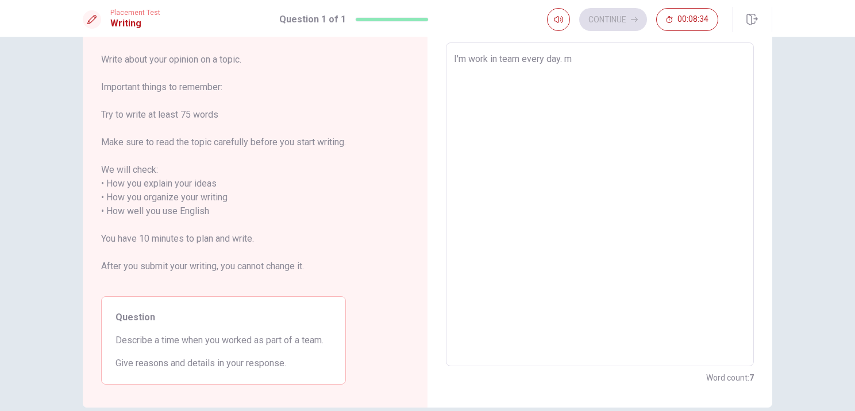
type textarea "I'm work in team every day."
type textarea "x"
type textarea "I'm work in team every day. M"
type textarea "x"
type textarea "I'm work in team every day. My"
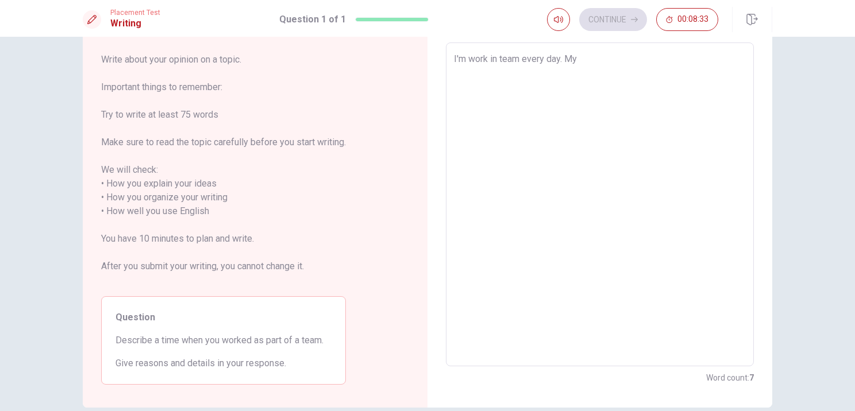
type textarea "x"
type textarea "I'm work in team every day. My"
type textarea "x"
type textarea "I'm work in team every day. My j"
type textarea "x"
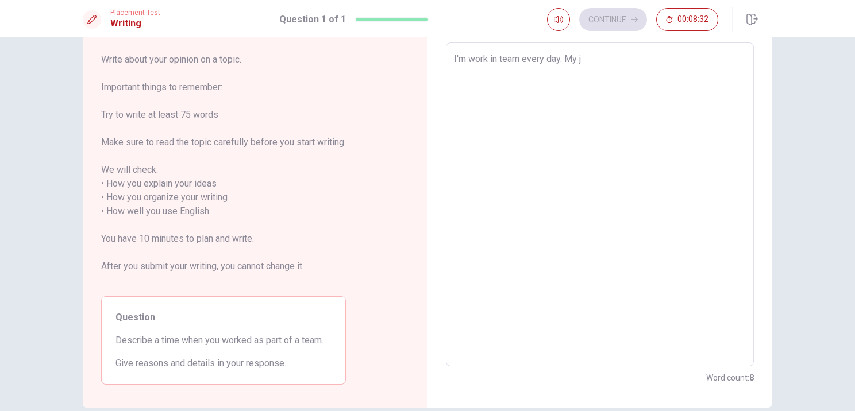
type textarea "I'm work in team every day. My jo"
type textarea "x"
type textarea "I'm work in team every day. My job"
type textarea "x"
type textarea "I'm work in team every day. My job"
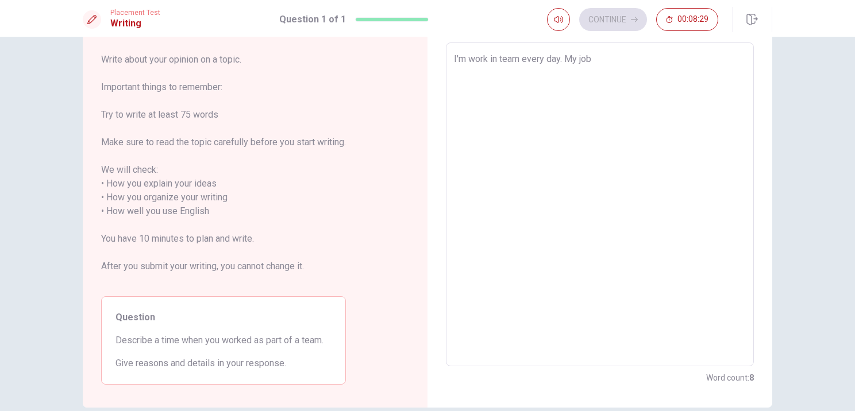
type textarea "x"
type textarea "I'm work in team every day. My job"
type textarea "x"
type textarea "I'm work in team every day. My jo"
type textarea "x"
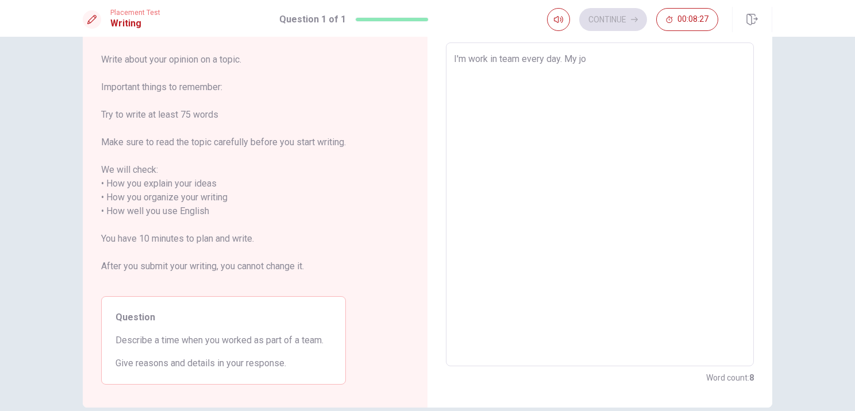
type textarea "I'm work in team every day. My j"
type textarea "x"
type textarea "I'm work in team every day. My"
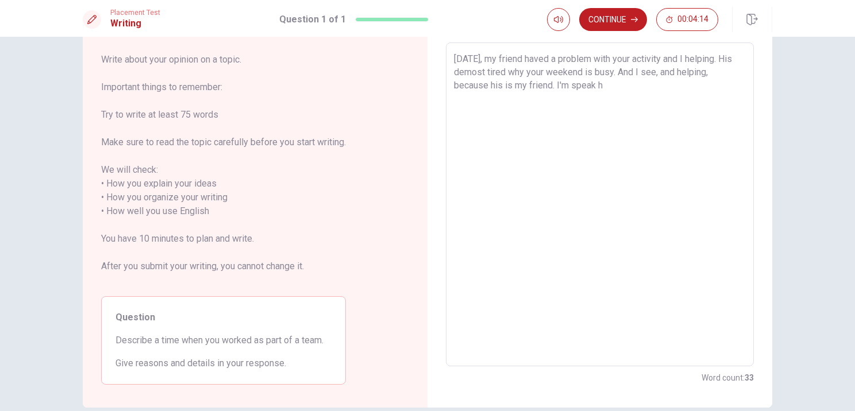
click at [732, 55] on textarea "[DATE], my friend haved a problem with your activity and I helping. His demost …" at bounding box center [600, 204] width 292 height 305
click at [599, 87] on textarea "[DATE], my friend haved a problem with your activity and I helping. He demost t…" at bounding box center [600, 204] width 292 height 305
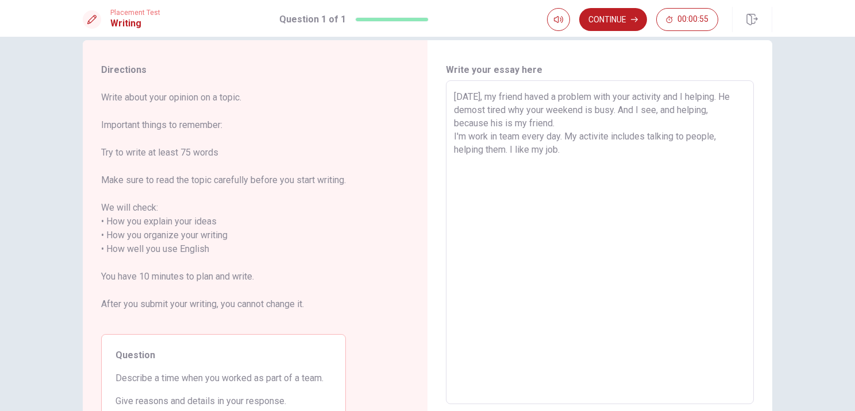
scroll to position [0, 0]
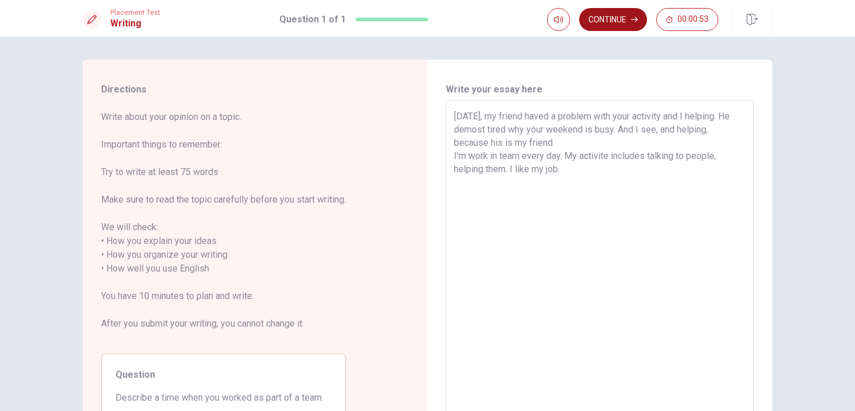
click at [627, 23] on button "Continue" at bounding box center [613, 19] width 68 height 23
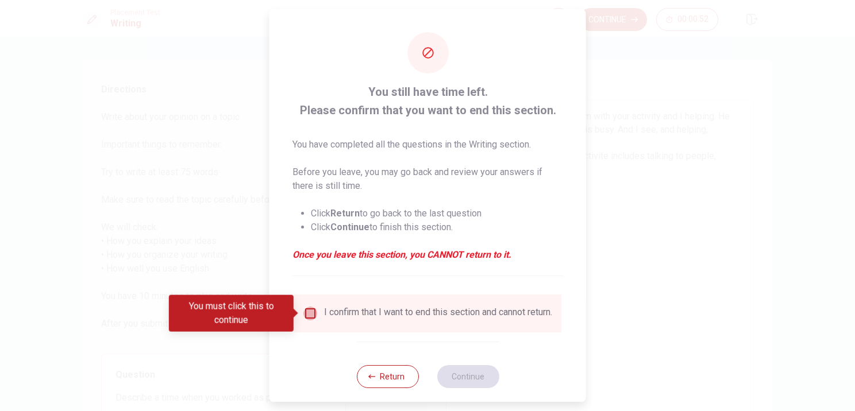
click at [312, 317] on input "You must click this to continue" at bounding box center [310, 314] width 14 height 14
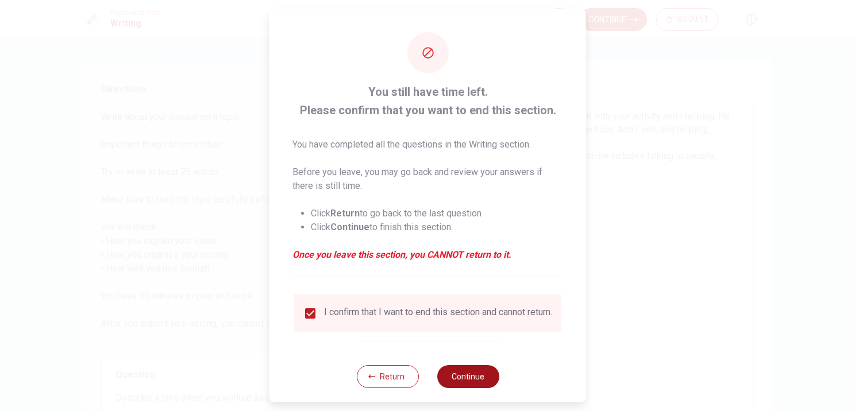
click at [456, 375] on button "Continue" at bounding box center [468, 376] width 62 height 23
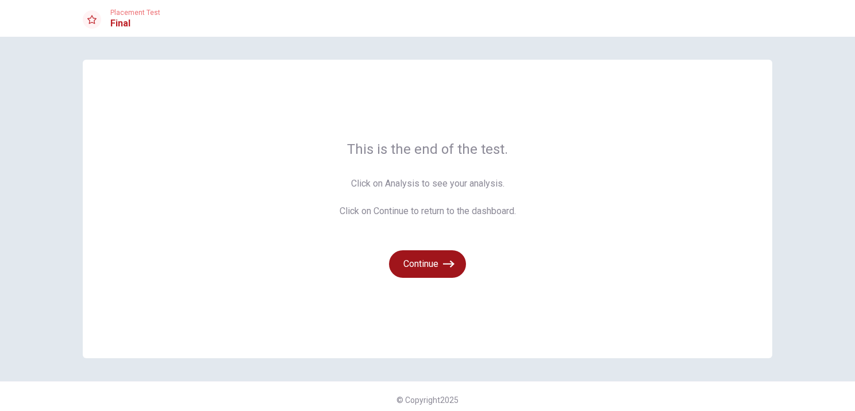
click at [414, 267] on button "Continue" at bounding box center [427, 264] width 77 height 28
